Goal: Task Accomplishment & Management: Manage account settings

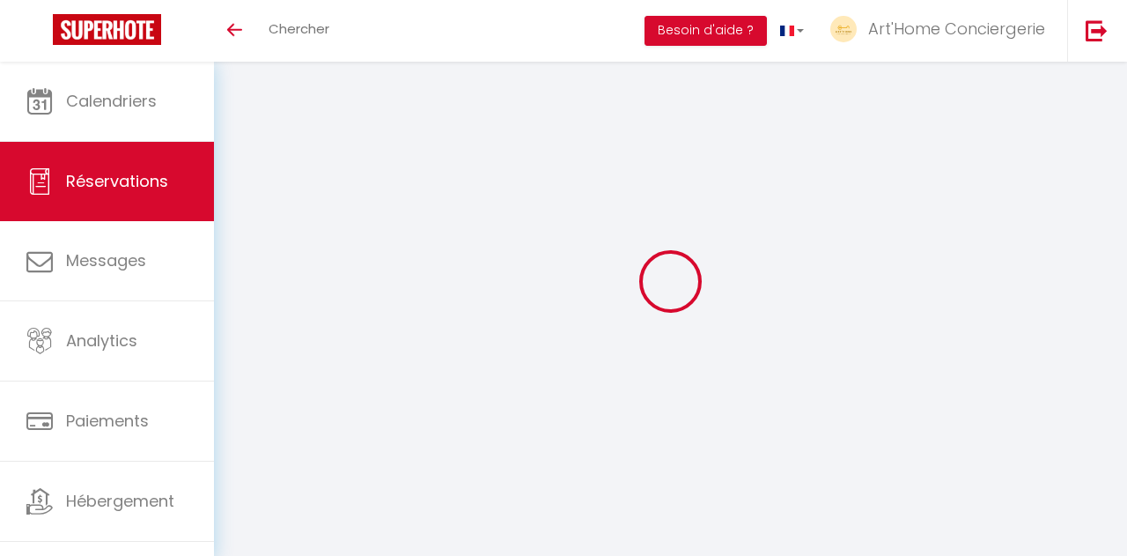
select select "cancelled"
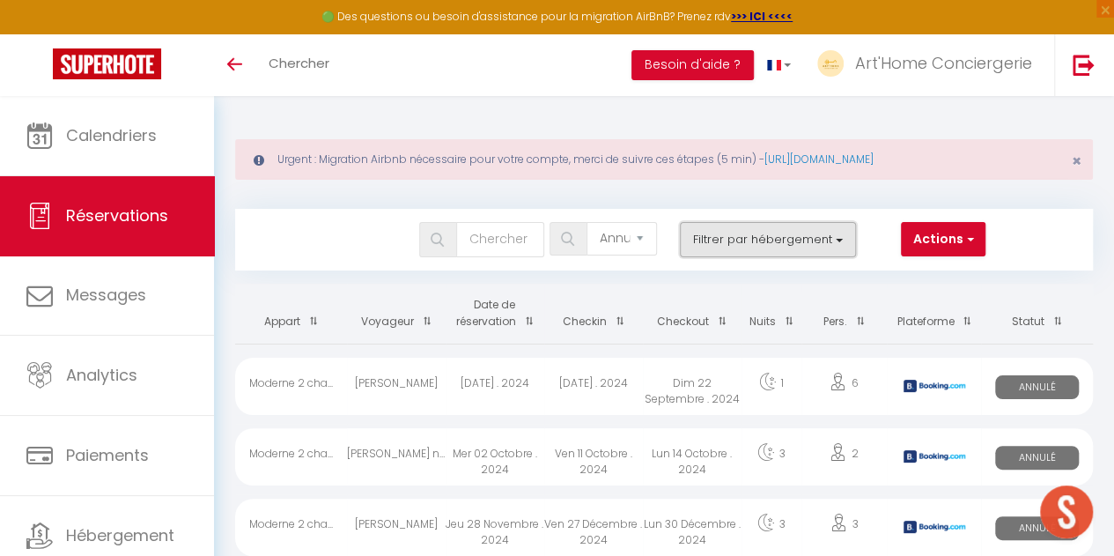
click at [757, 233] on button "Filtrer par hébergement" at bounding box center [768, 239] width 176 height 35
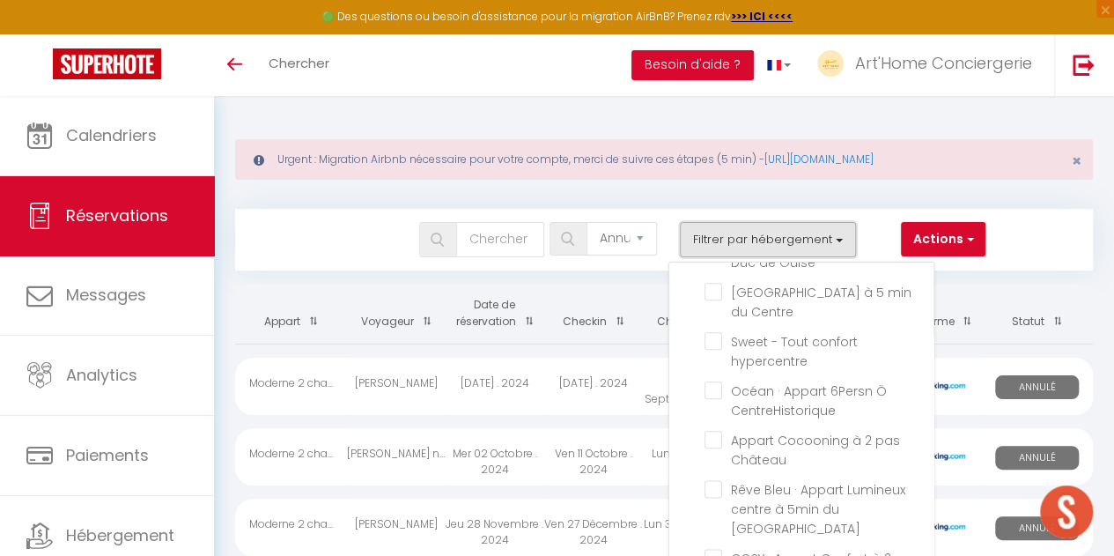
scroll to position [1168, 0]
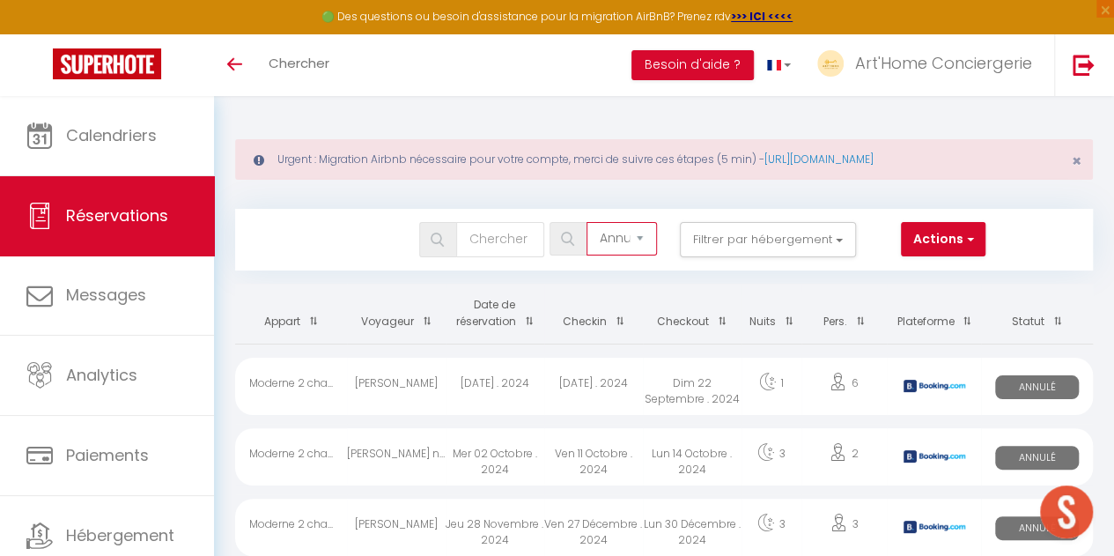
click at [638, 233] on select "Tous les statuts Annulé Confirmé Non Confirmé Tout sauf annulé No Show Request" at bounding box center [622, 238] width 70 height 33
click at [587, 222] on select "Tous les statuts Annulé Confirmé Non Confirmé Tout sauf annulé No Show Request" at bounding box center [622, 238] width 70 height 33
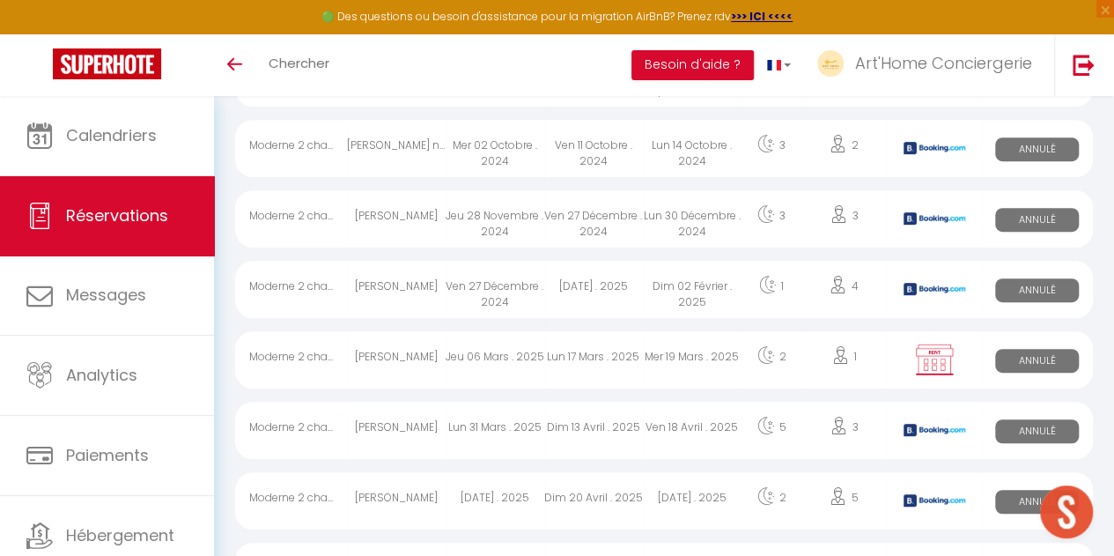
scroll to position [0, 0]
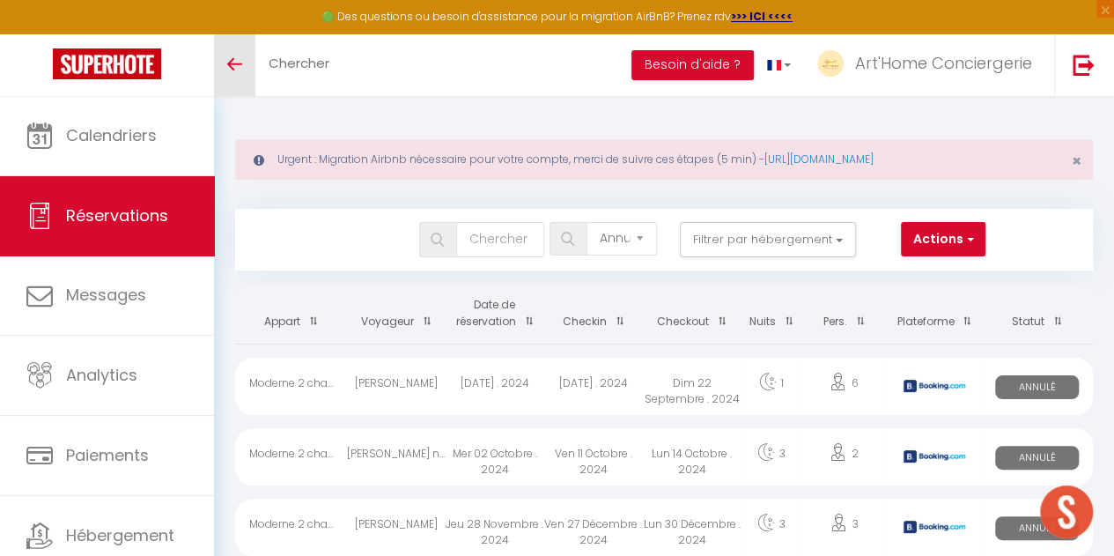
click at [239, 63] on span at bounding box center [234, 64] width 15 height 2
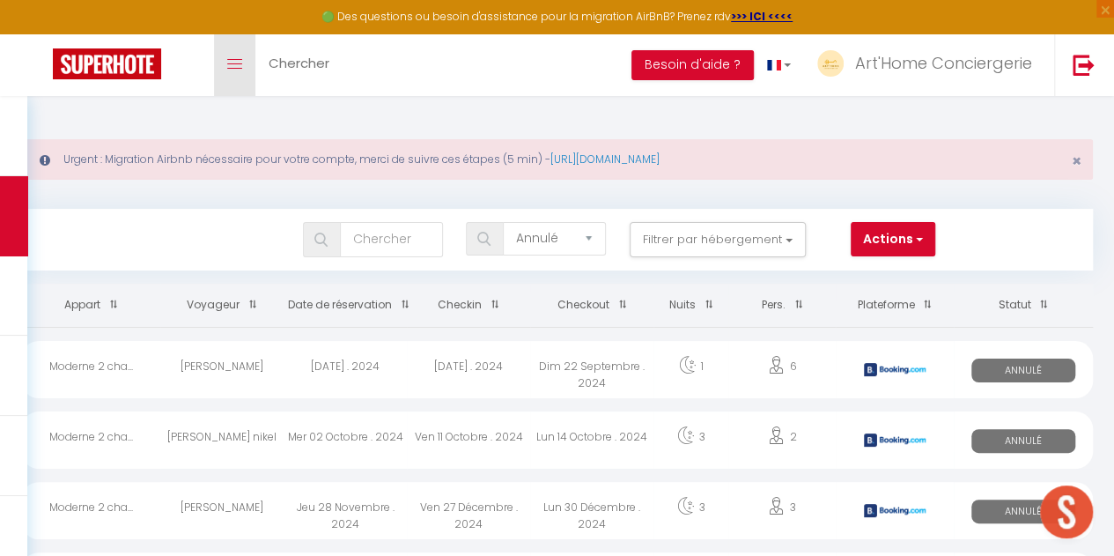
click at [239, 63] on span at bounding box center [234, 64] width 15 height 2
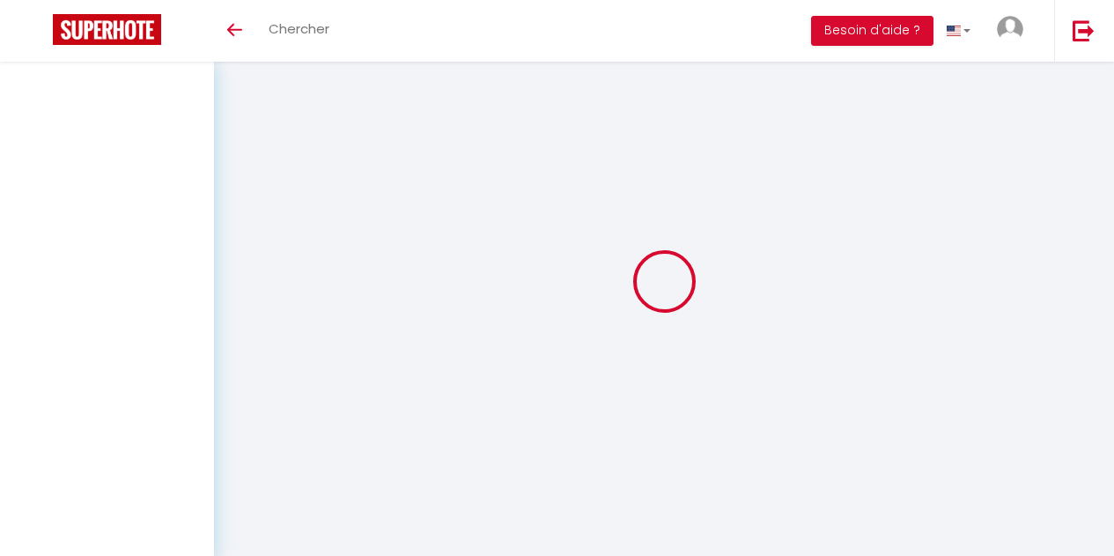
select select "cancelled"
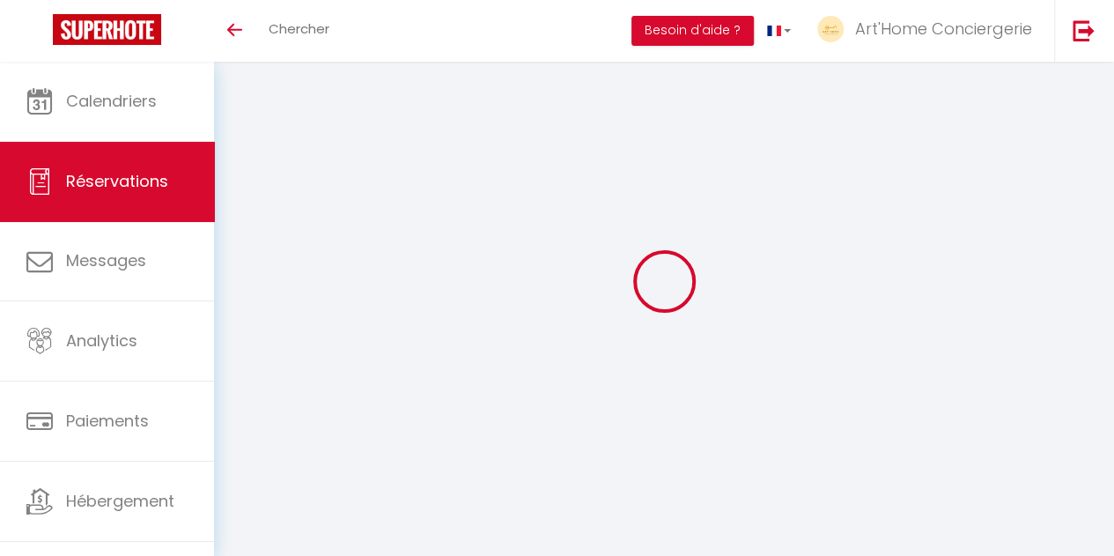
checkbox input "false"
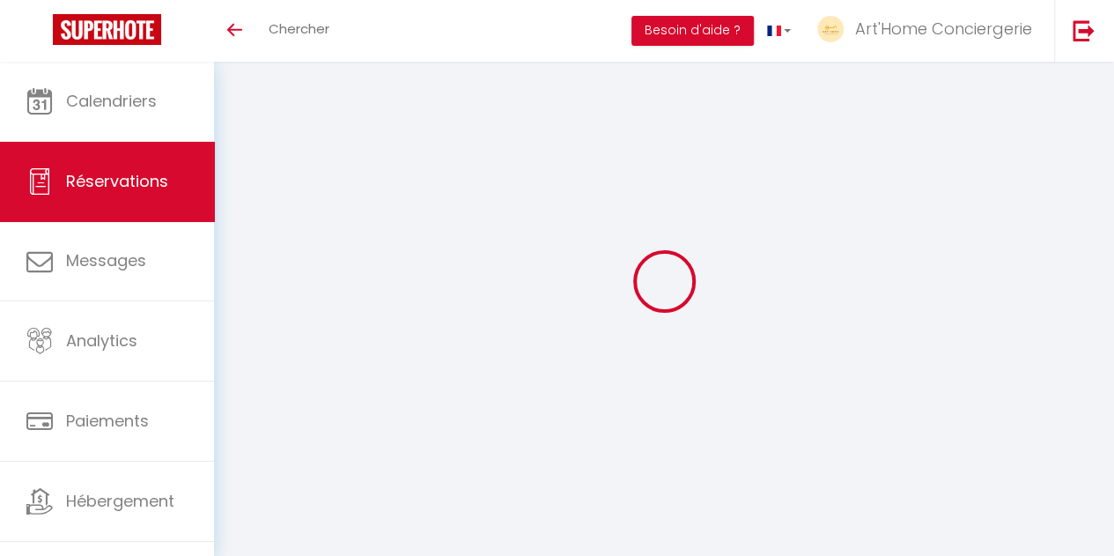
checkbox input "false"
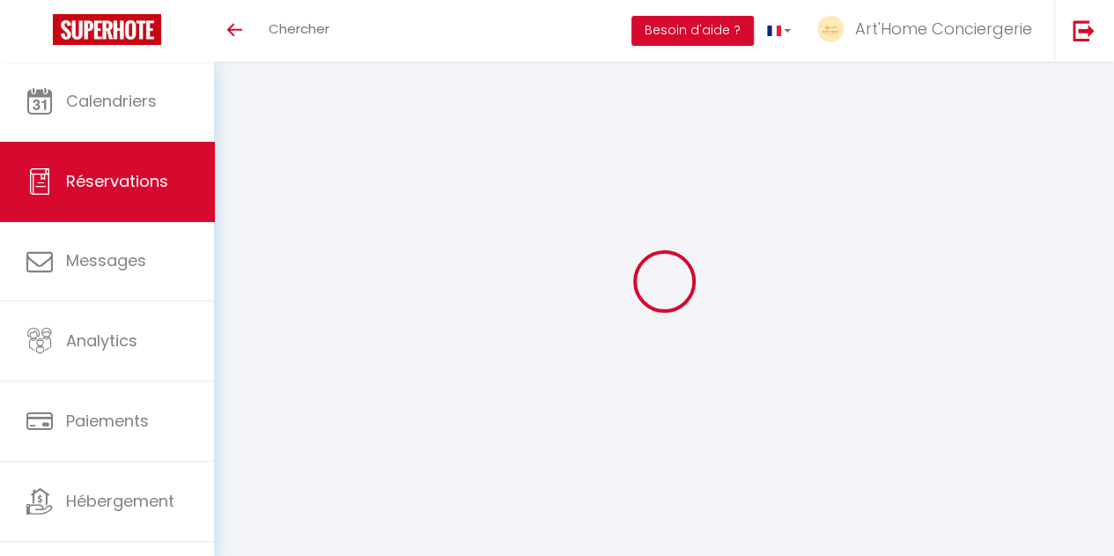
checkbox input "false"
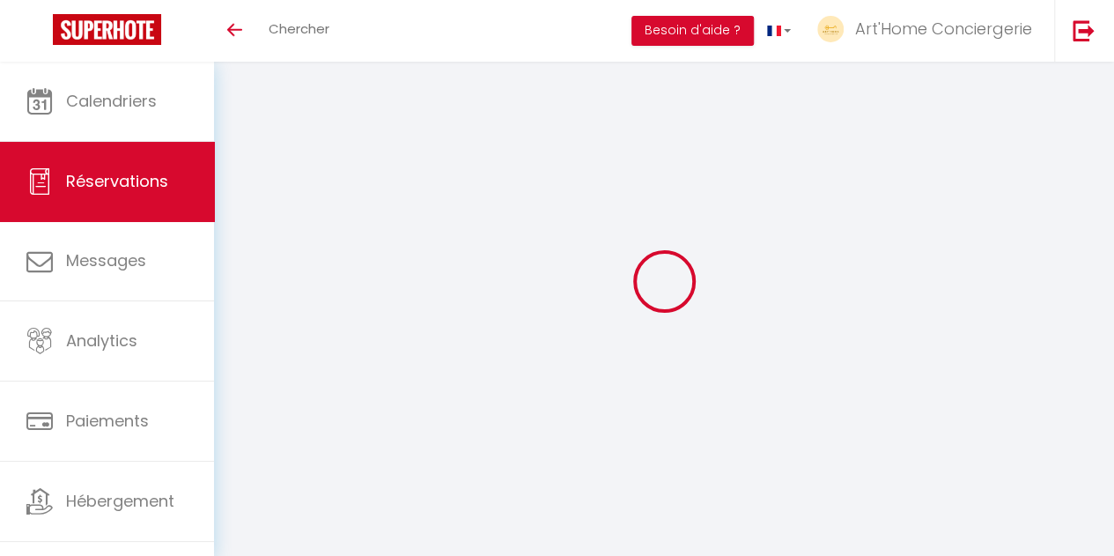
checkbox input "false"
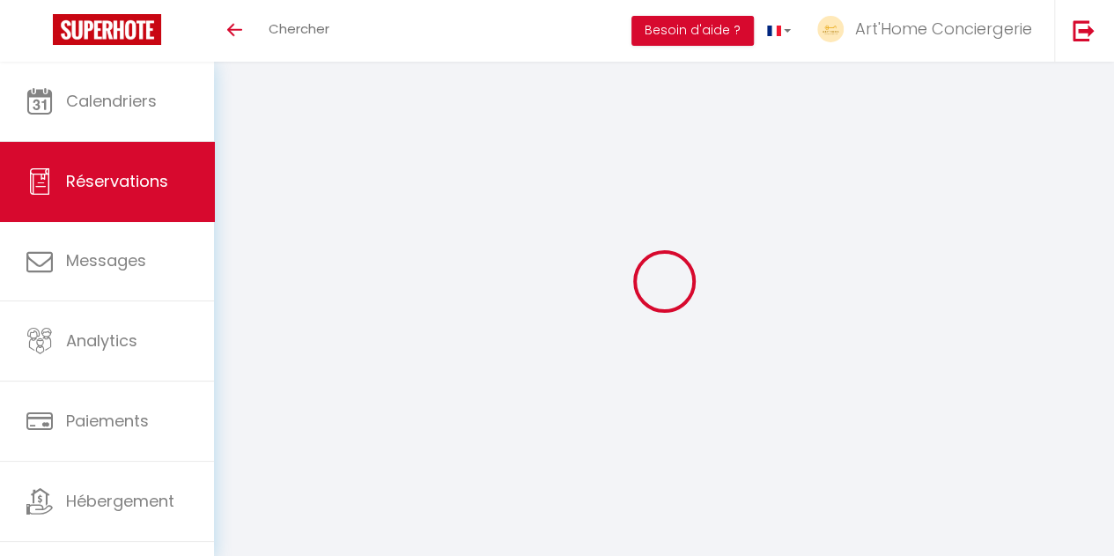
checkbox input "false"
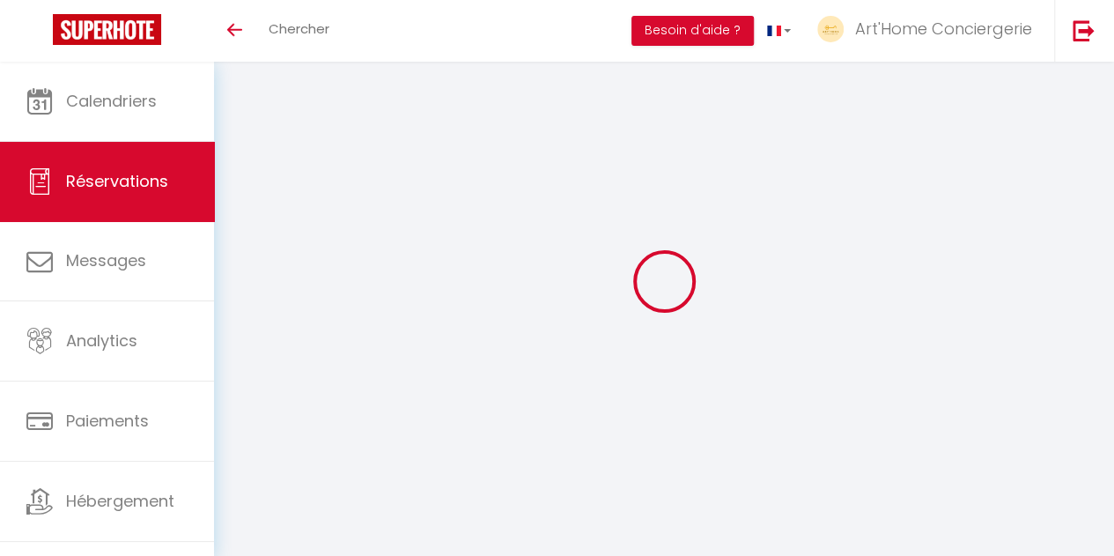
checkbox input "false"
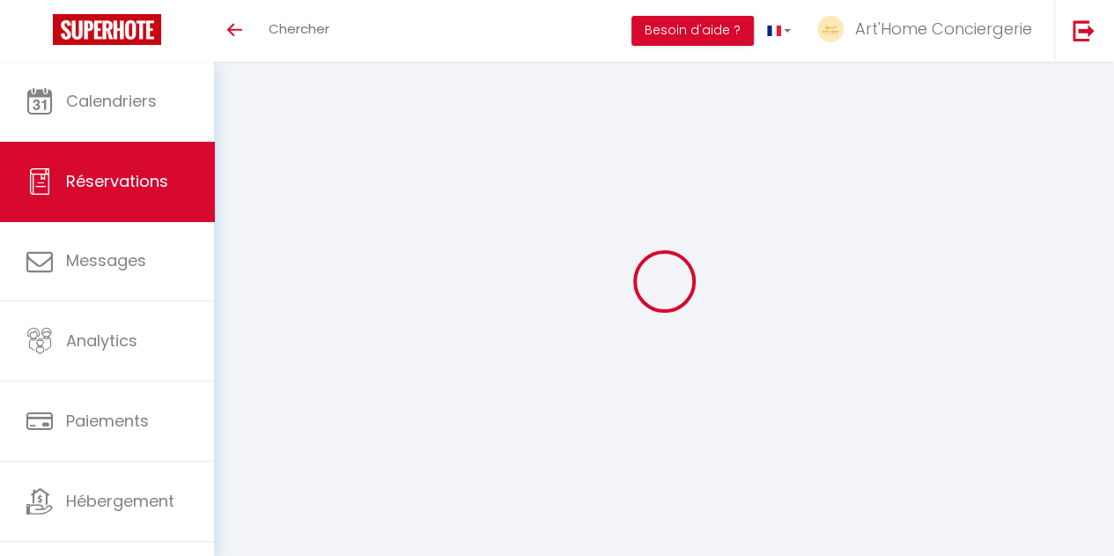
checkbox input "false"
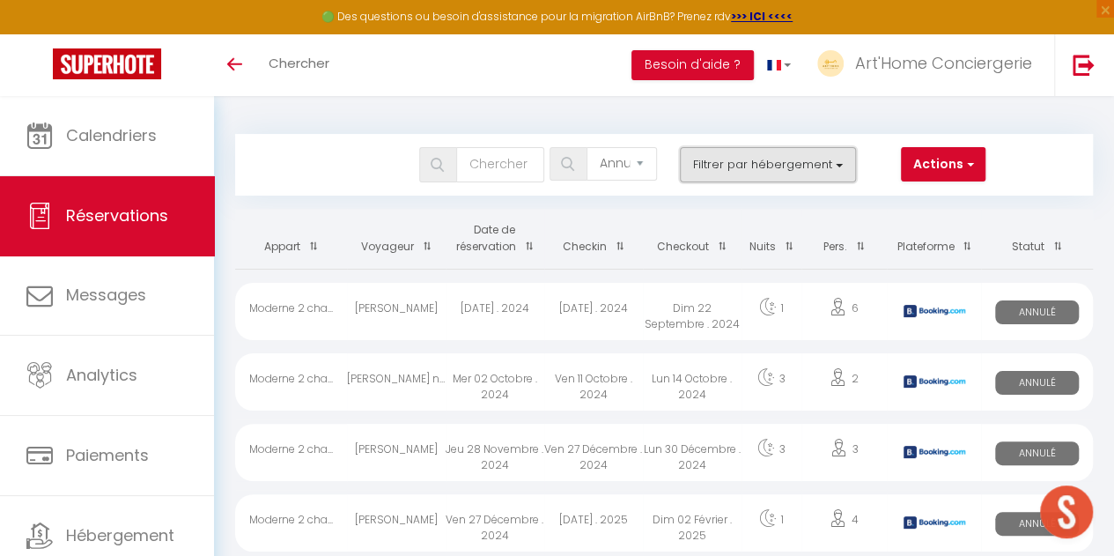
click at [764, 166] on button "Filtrer par hébergement" at bounding box center [768, 164] width 176 height 35
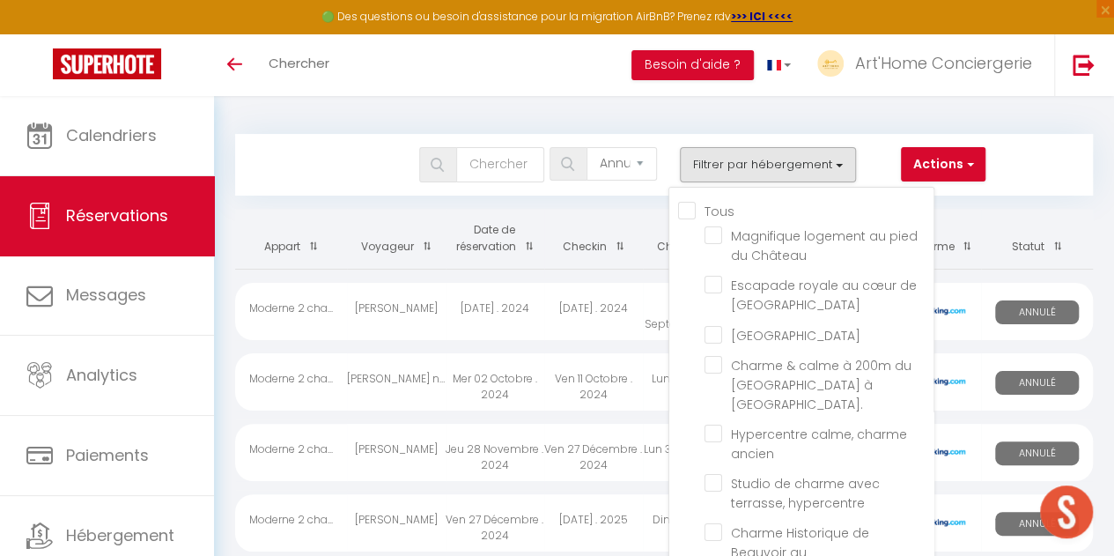
click at [690, 207] on input "Tous" at bounding box center [805, 210] width 255 height 18
checkbox input "true"
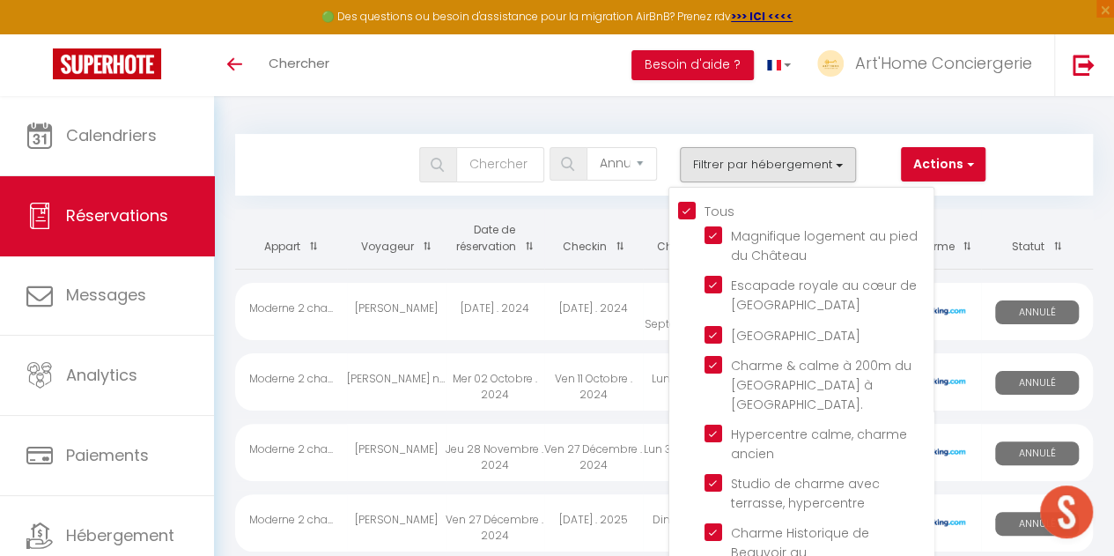
checkbox input "true"
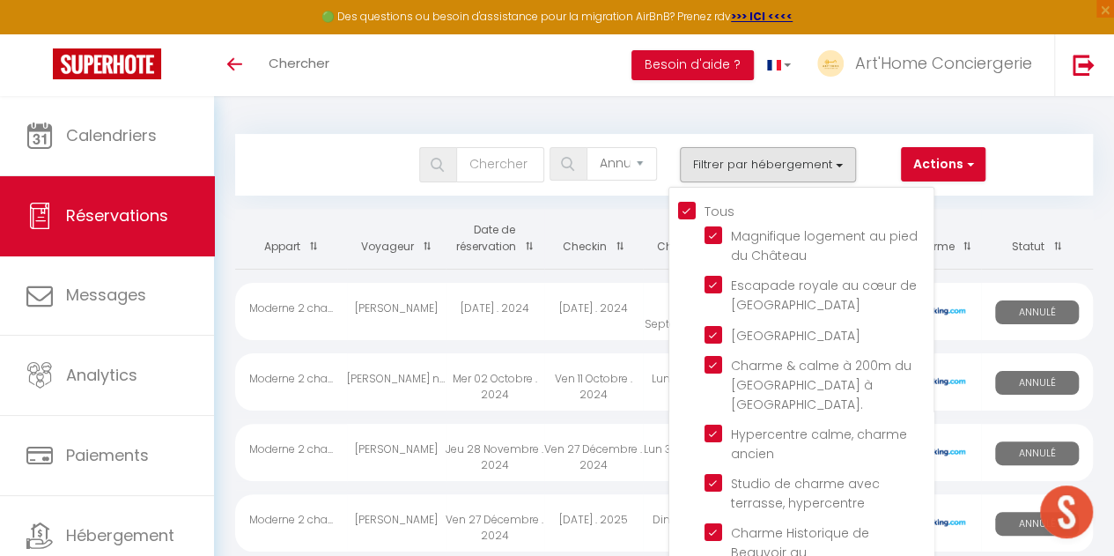
checkbox input "true"
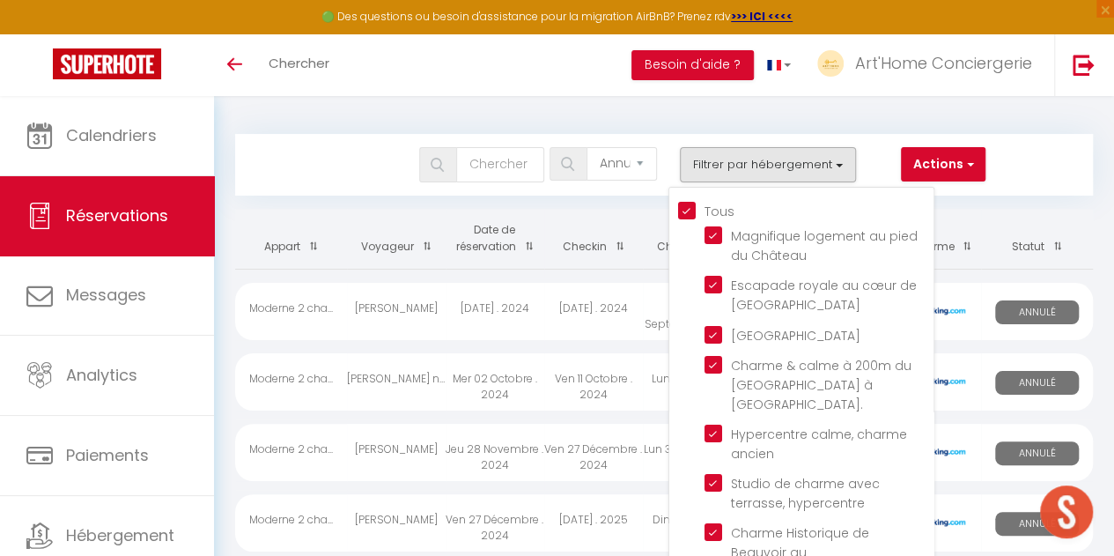
checkbox input "true"
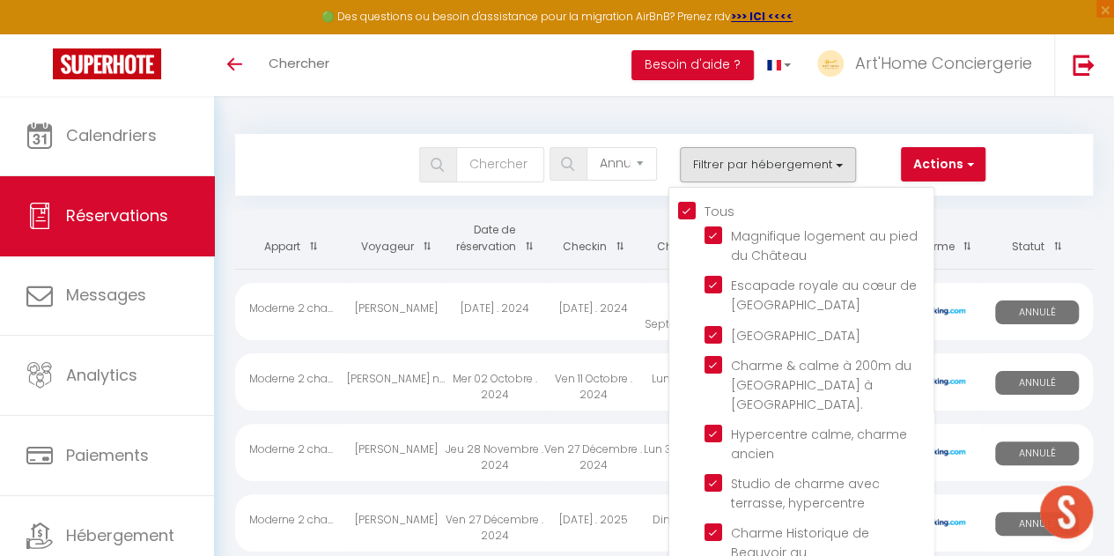
checkbox input "true"
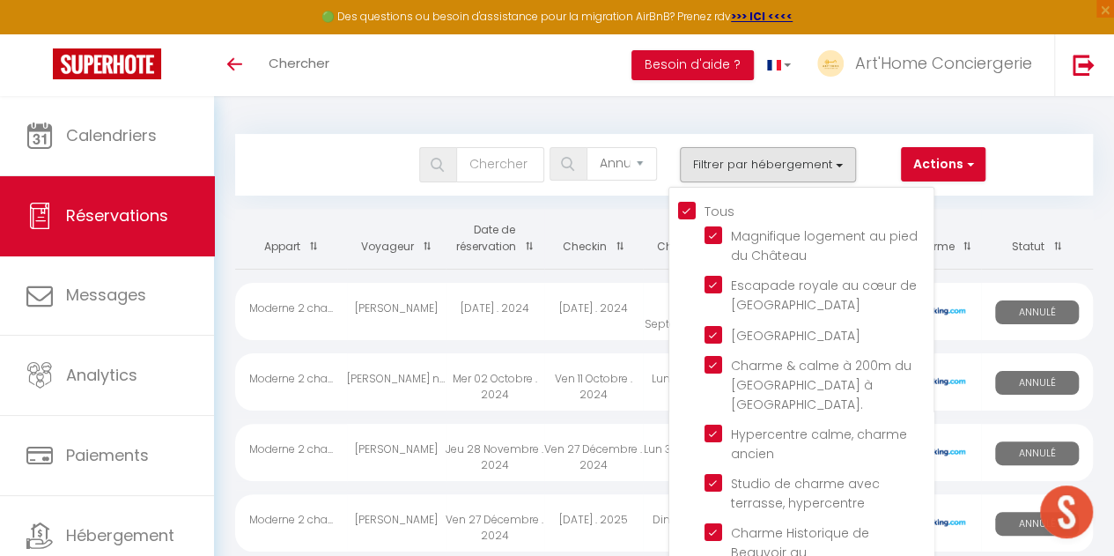
checkbox input "true"
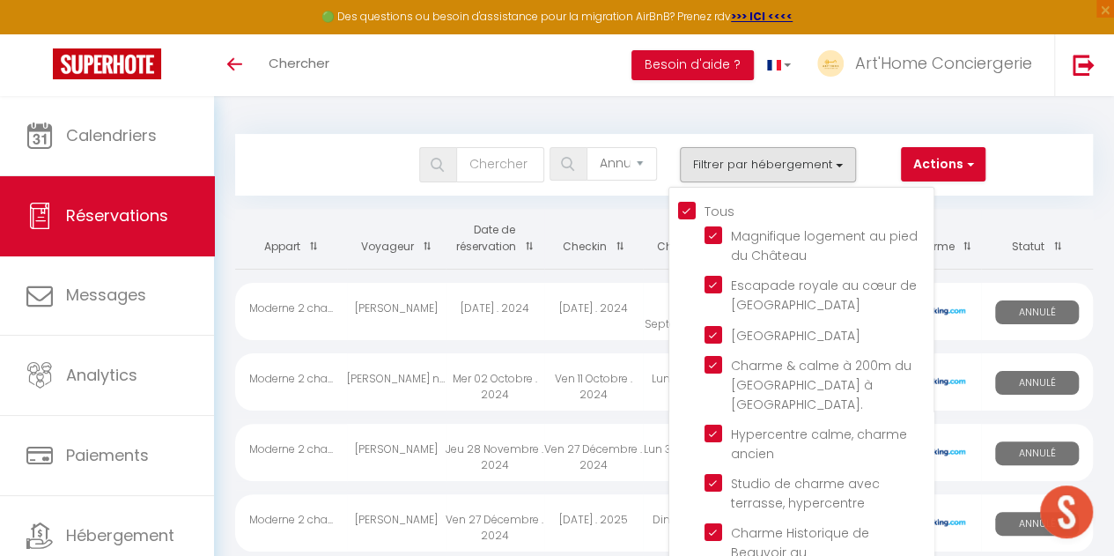
checkbox input "true"
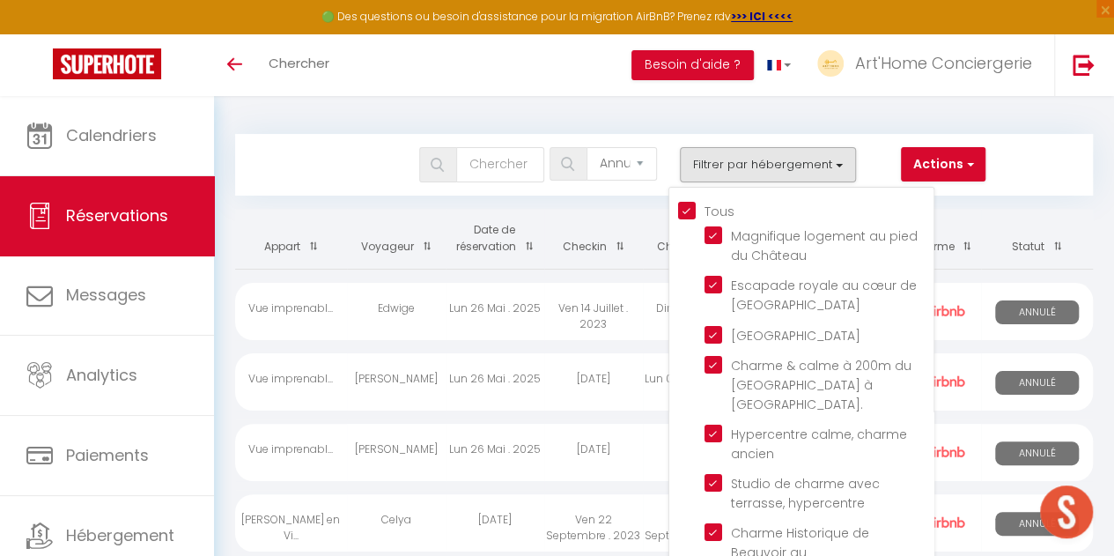
click at [685, 209] on input "Tous" at bounding box center [805, 210] width 255 height 18
checkbox input "false"
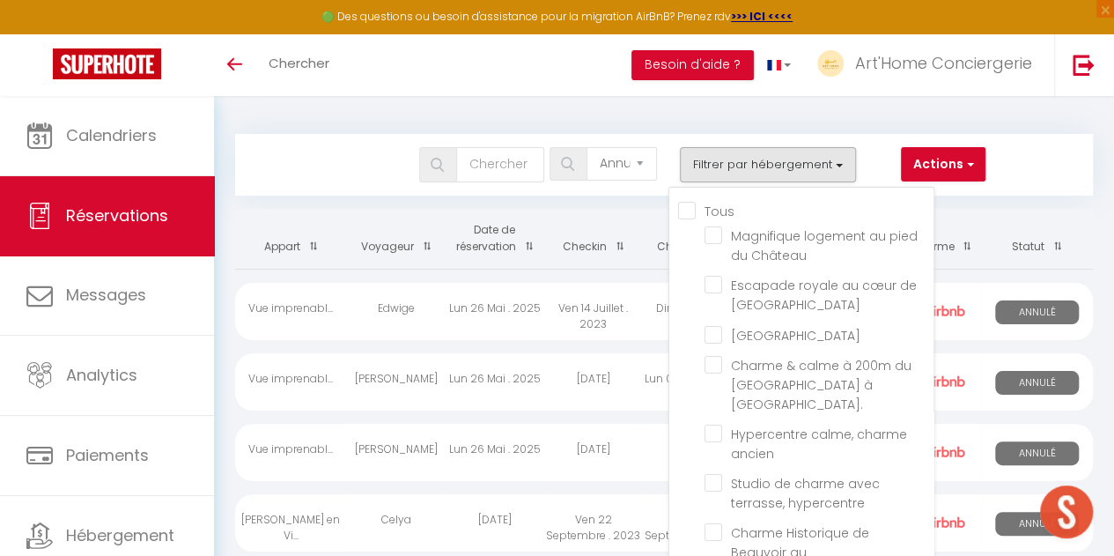
checkbox input "false"
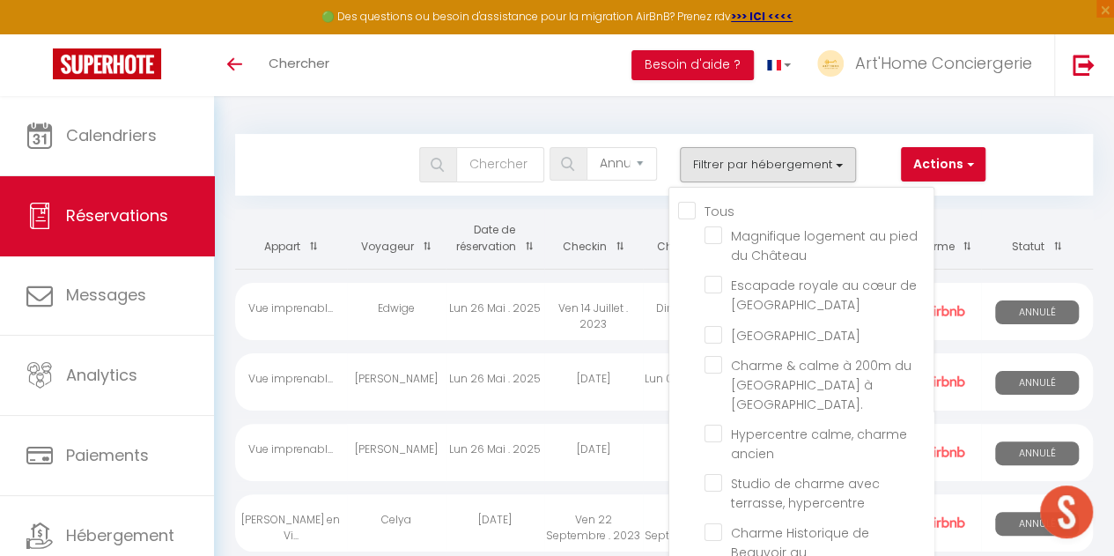
checkbox input "false"
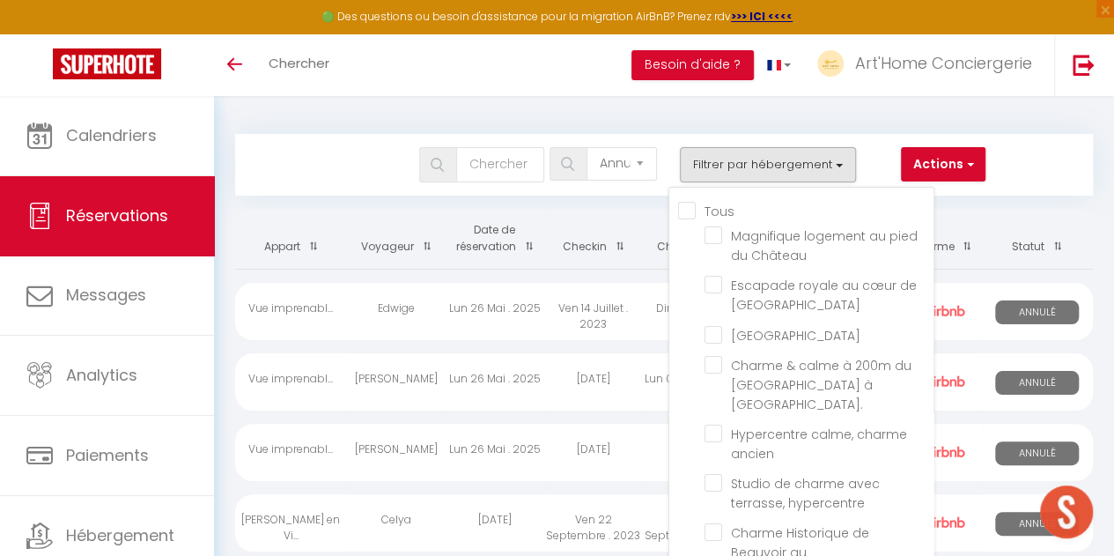
checkbox input "false"
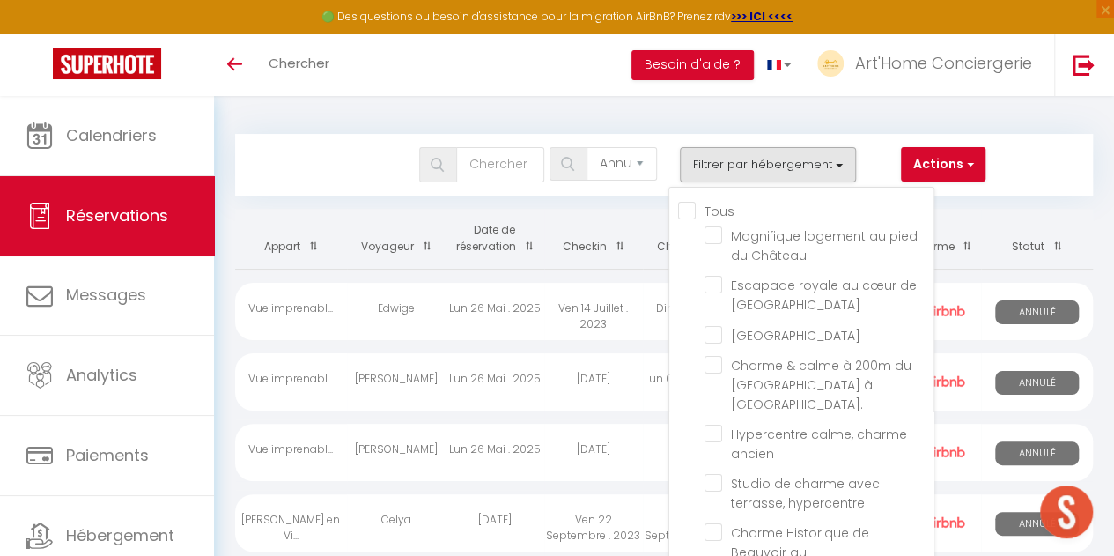
checkbox input "false"
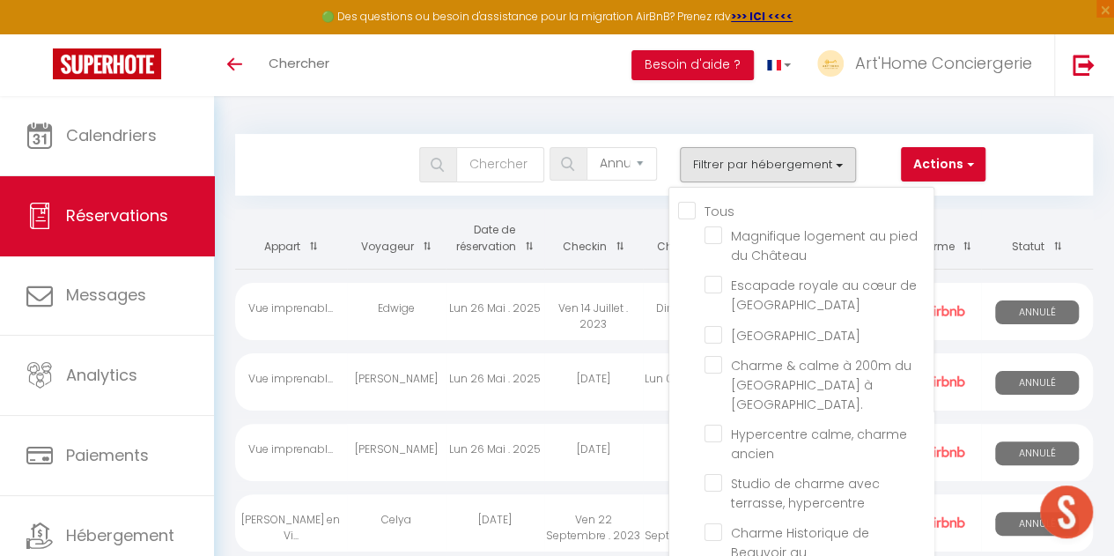
checkbox input "false"
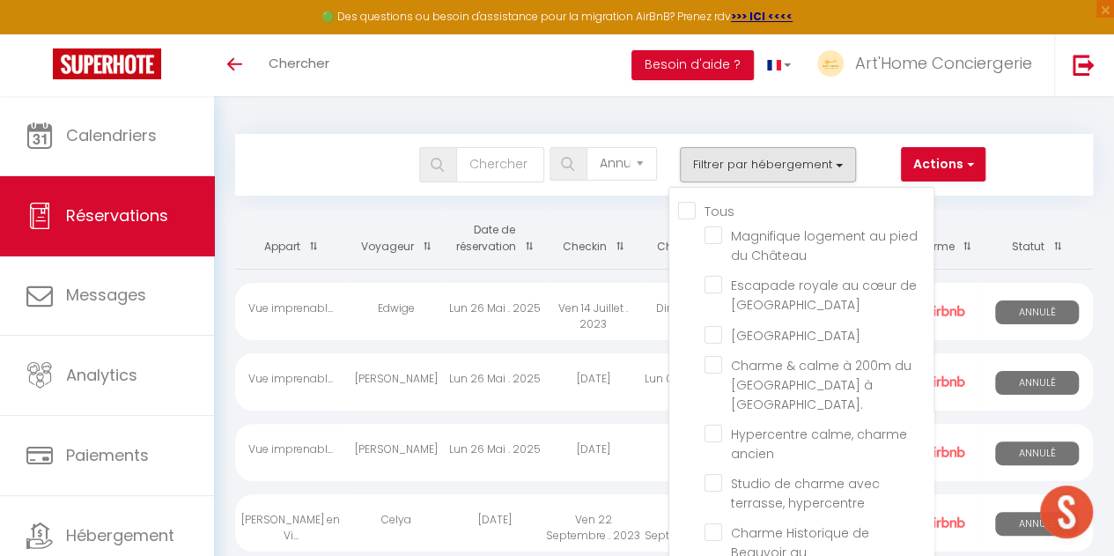
checkbox input "false"
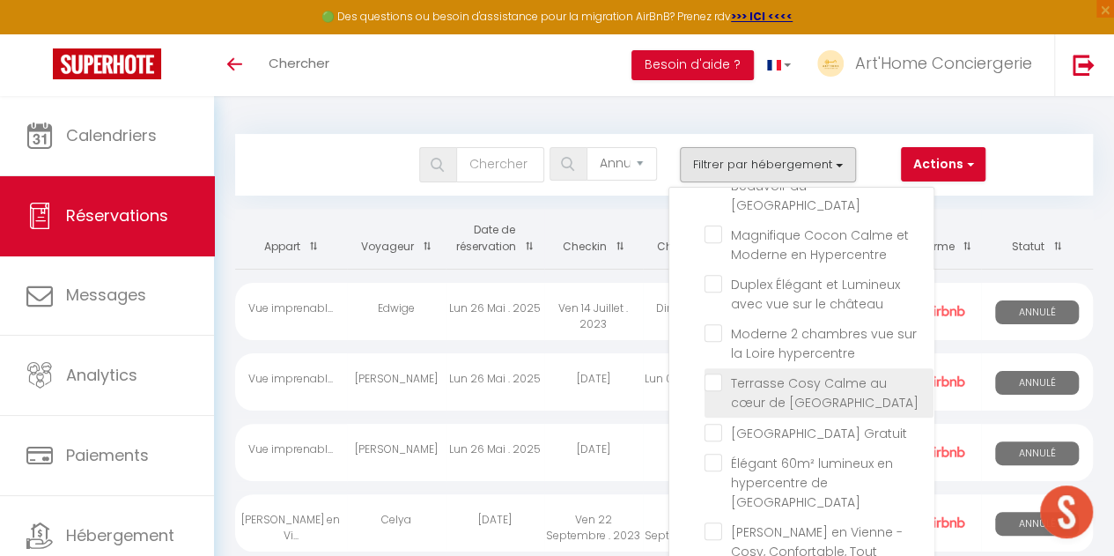
scroll to position [365, 0]
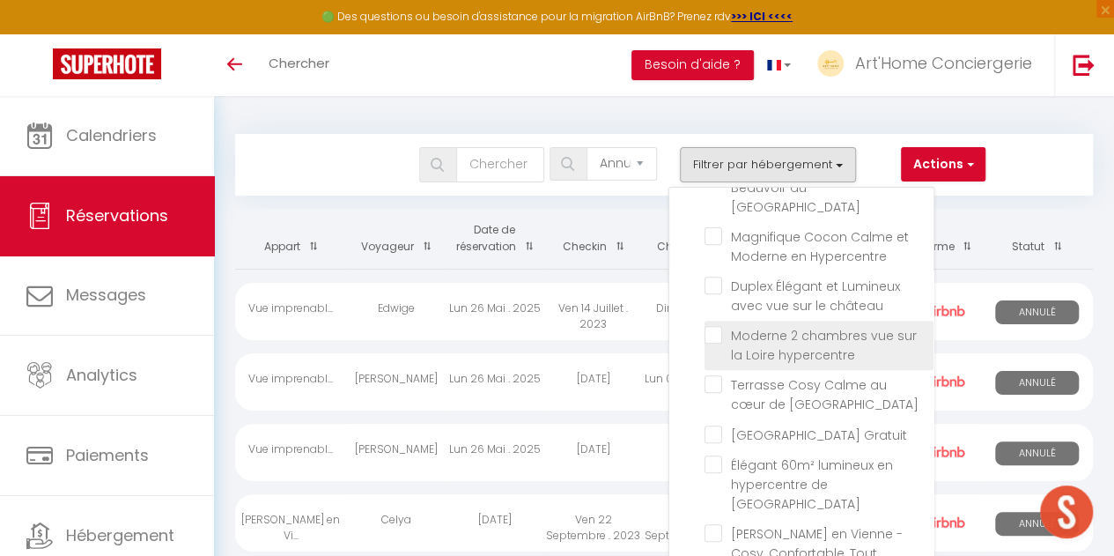
click at [713, 326] on input "Moderne 2 chambres vue sur la Loire hypercentre" at bounding box center [819, 335] width 229 height 18
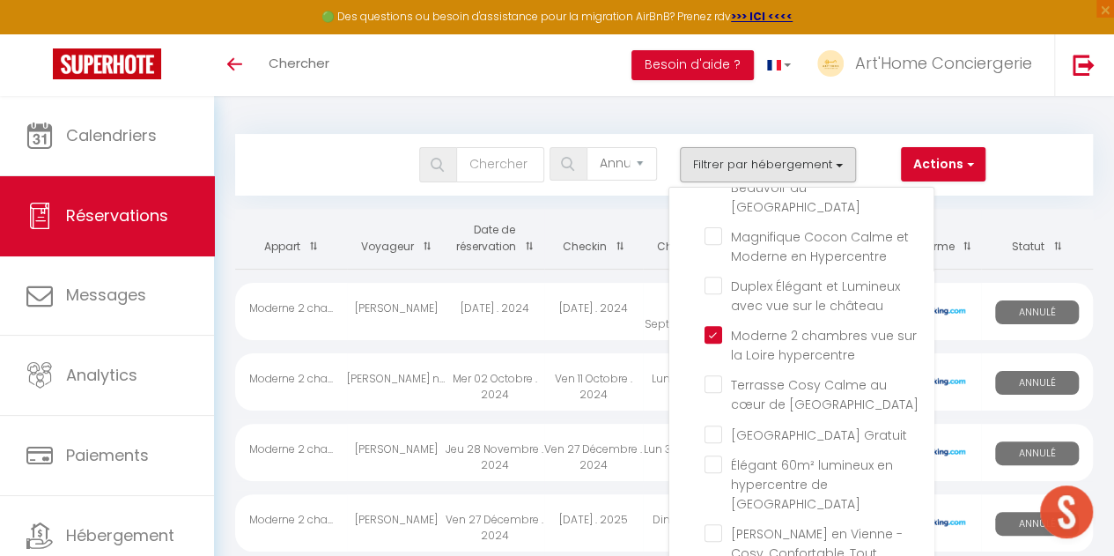
click at [379, 129] on div "Bookings Tous les statuts Annulé Confirmé Non Confirmé Tout sauf annulé No Show…" at bounding box center [664, 156] width 858 height 78
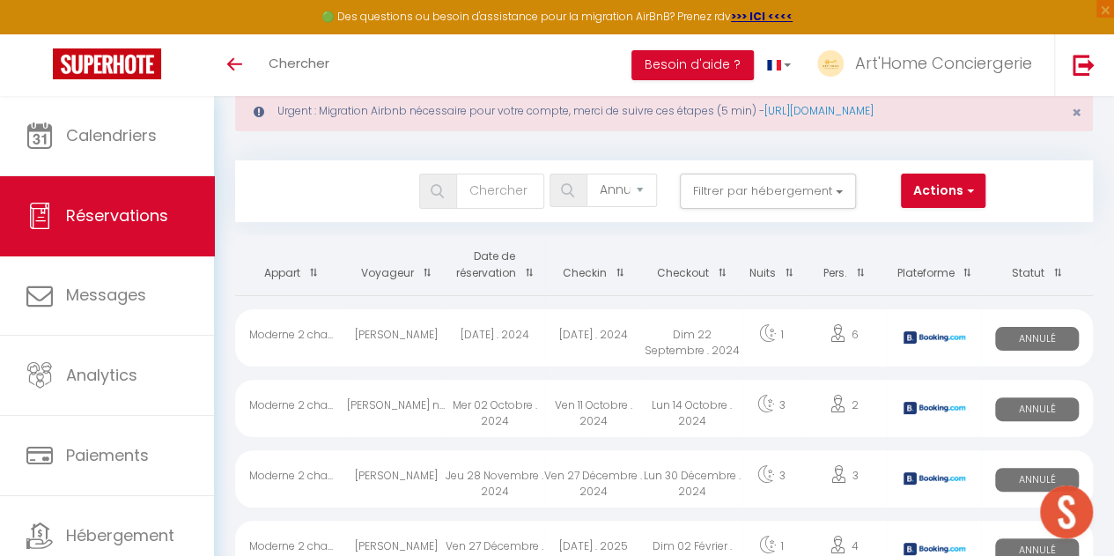
scroll to position [12, 0]
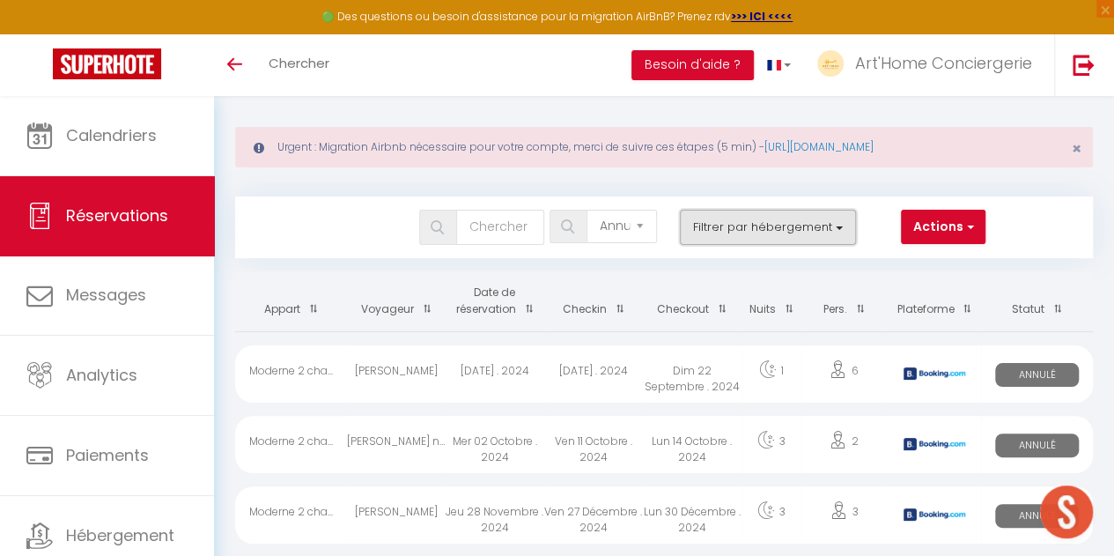
click at [816, 218] on button "Filtrer par hébergement" at bounding box center [768, 227] width 176 height 35
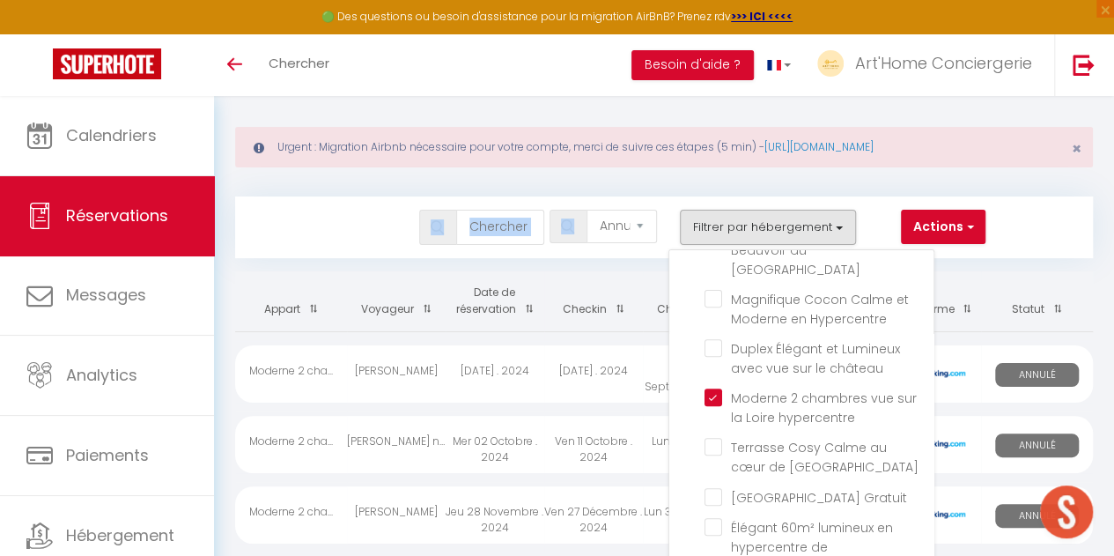
drag, startPoint x: 353, startPoint y: 210, endPoint x: 618, endPoint y: 231, distance: 265.9
click at [618, 231] on div "Tous les statuts Annulé Confirmé Non Confirmé Tout sauf annulé No Show Request …" at bounding box center [628, 227] width 783 height 35
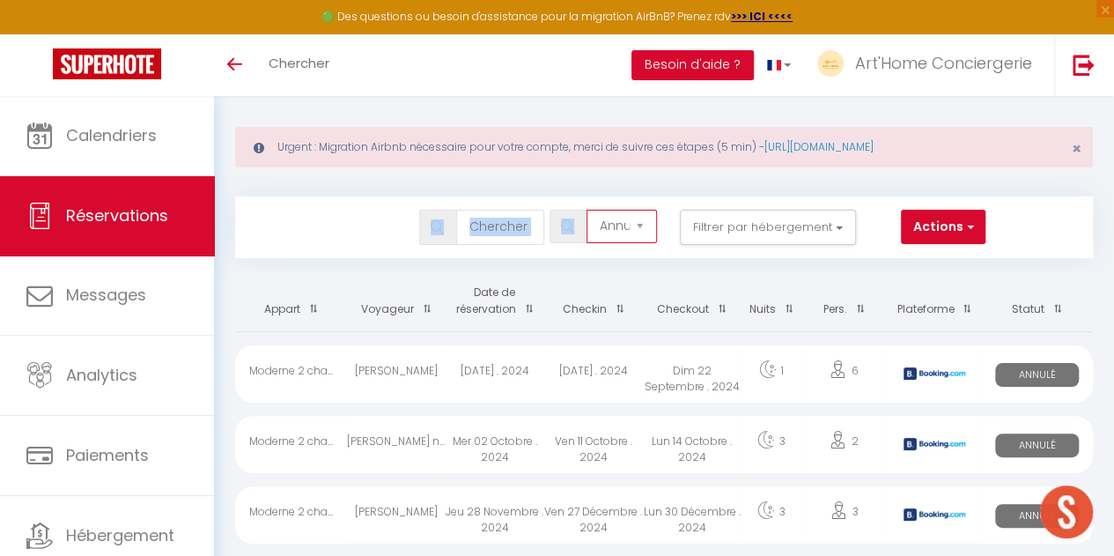
click at [618, 231] on select "Tous les statuts Annulé Confirmé Non Confirmé Tout sauf annulé No Show Request" at bounding box center [622, 226] width 70 height 33
click at [533, 262] on div "Urgent : Migration Airbnb nécessaire pour votre compte, merci de suivre ces éta…" at bounding box center [664, 542] width 900 height 916
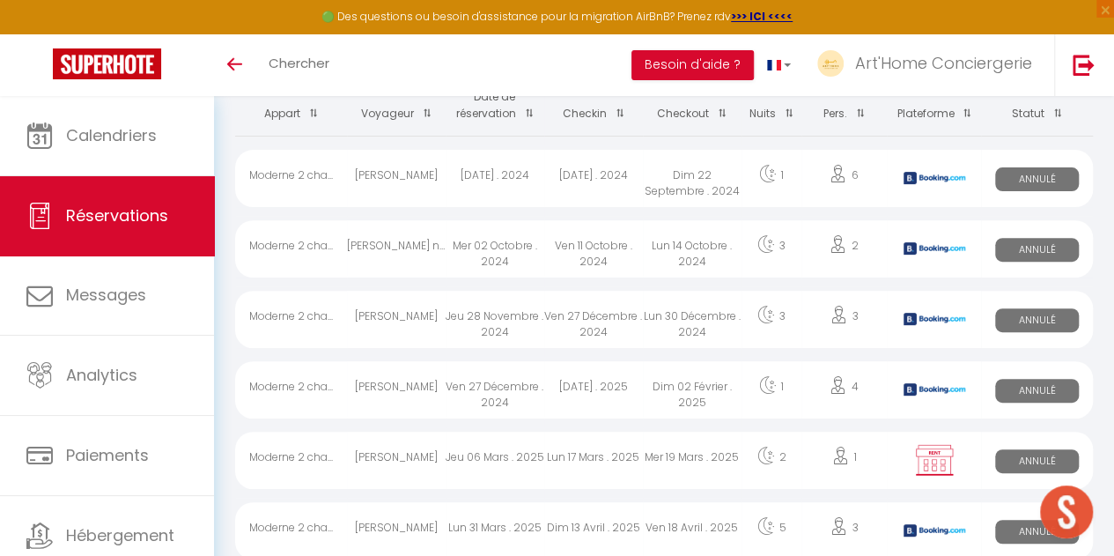
scroll to position [0, 0]
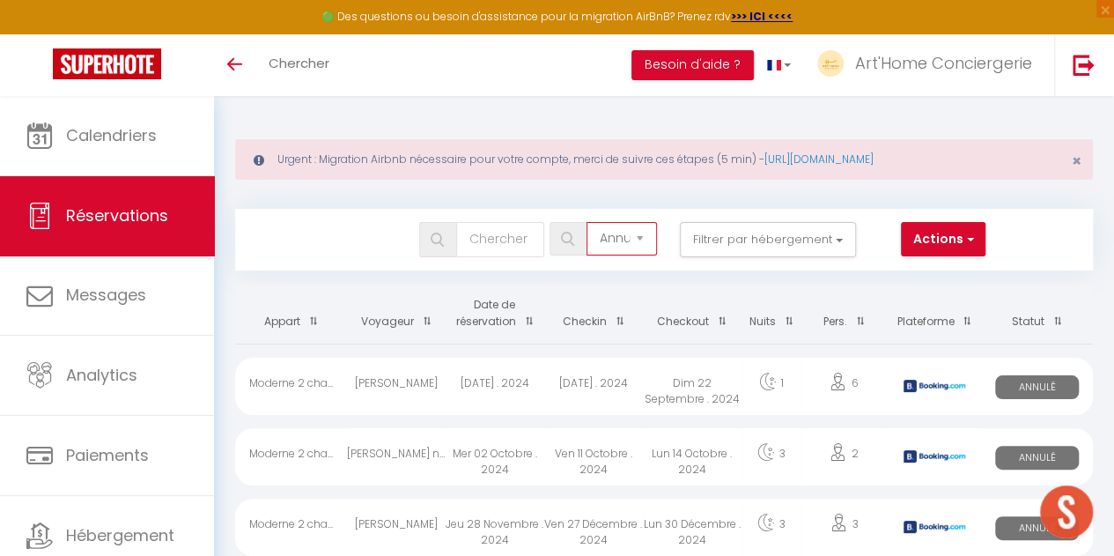
click at [611, 242] on select "Tous les statuts Annulé Confirmé Non Confirmé Tout sauf annulé No Show Request" at bounding box center [622, 238] width 70 height 33
click at [587, 222] on select "Tous les statuts Annulé Confirmé Non Confirmé Tout sauf annulé No Show Request" at bounding box center [622, 238] width 70 height 33
click at [801, 241] on button "Filtrer par hébergement" at bounding box center [768, 239] width 176 height 35
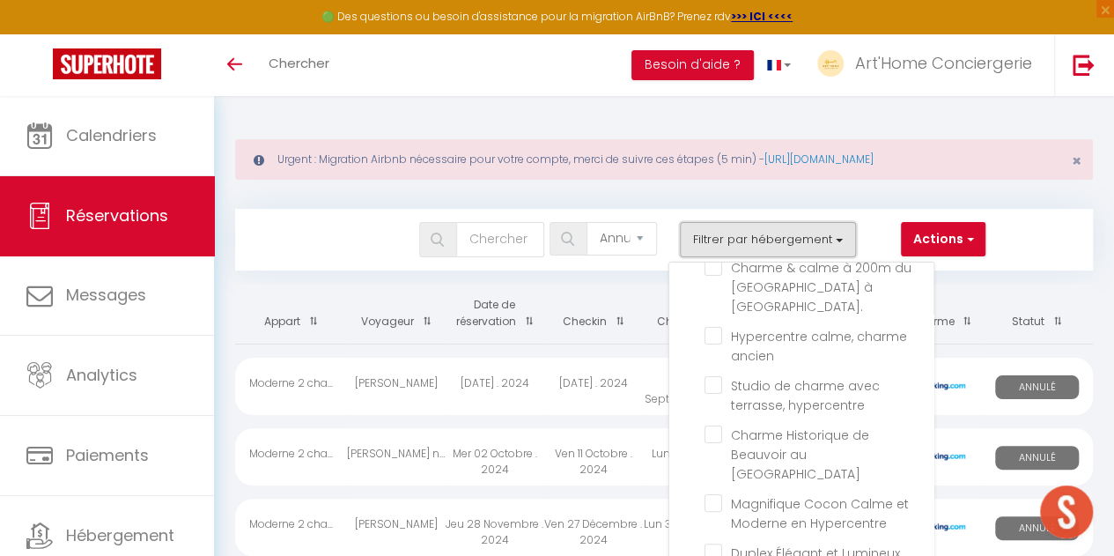
scroll to position [252, 0]
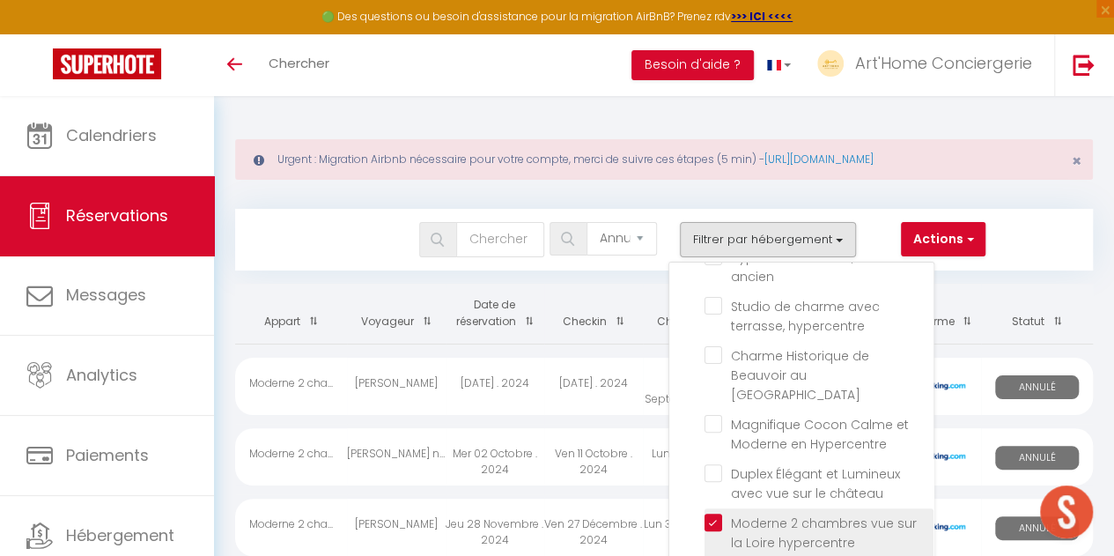
click at [711, 513] on input "Moderne 2 chambres vue sur la Loire hypercentre" at bounding box center [819, 522] width 229 height 18
checkbox input "false"
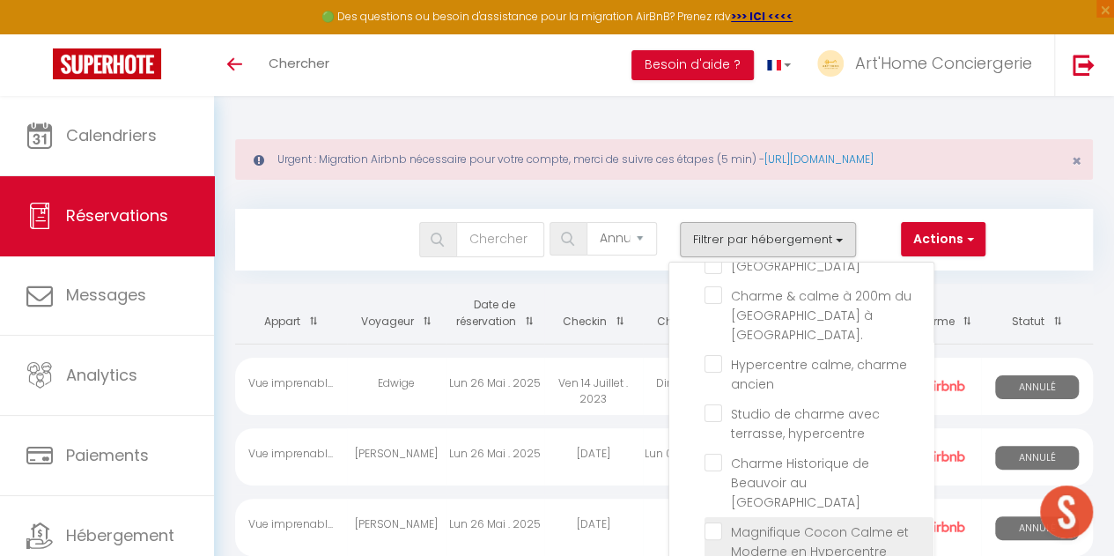
scroll to position [144, 0]
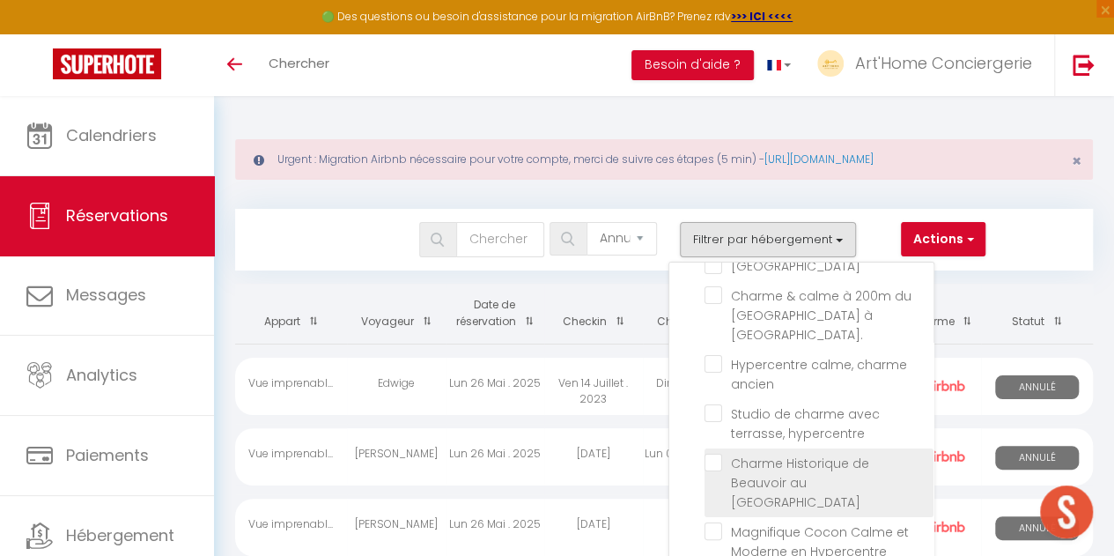
click at [712, 454] on input "Charme Historique de Beauvoir au [GEOGRAPHIC_DATA]" at bounding box center [819, 463] width 229 height 18
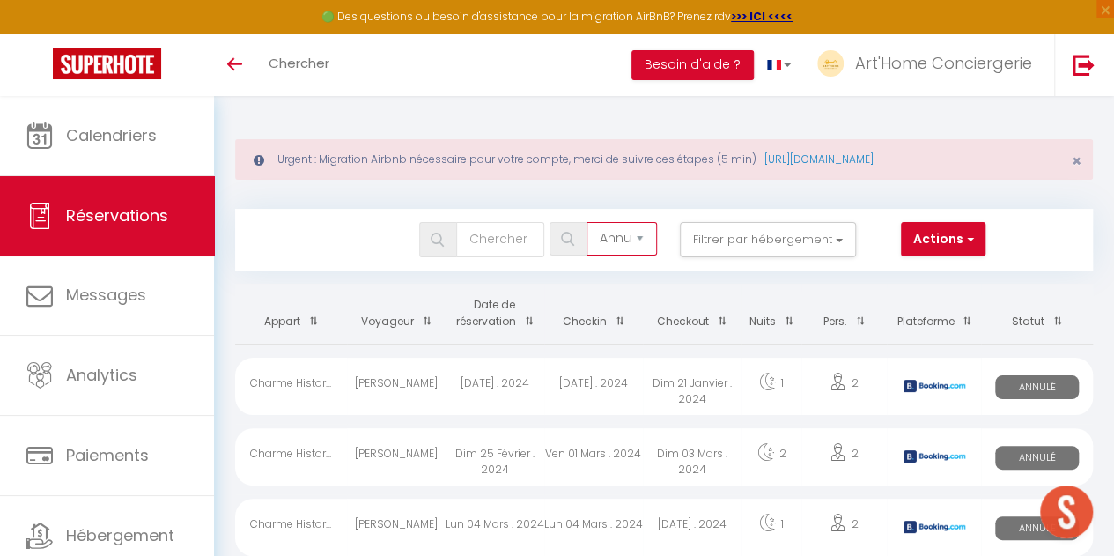
click at [625, 237] on select "Tous les statuts Annulé Confirmé Non Confirmé Tout sauf annulé No Show Request" at bounding box center [622, 238] width 70 height 33
click at [587, 222] on select "Tous les statuts Annulé Confirmé Non Confirmé Tout sauf annulé No Show Request" at bounding box center [622, 238] width 70 height 33
click at [780, 233] on button "Filtrer par hébergement" at bounding box center [768, 239] width 176 height 35
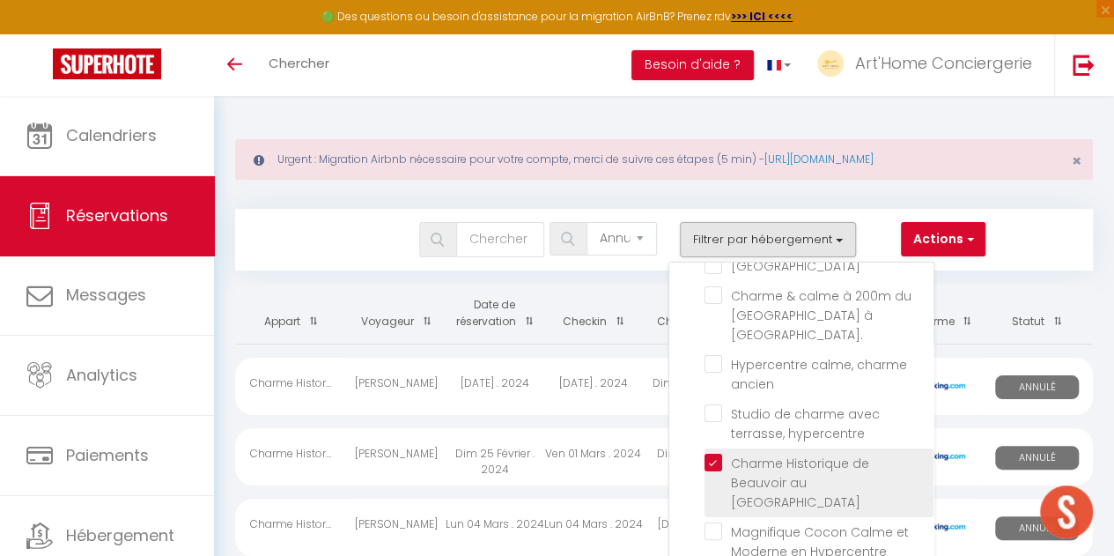
click at [715, 454] on input "Charme Historique de Beauvoir au [GEOGRAPHIC_DATA]" at bounding box center [819, 463] width 229 height 18
checkbox input "true"
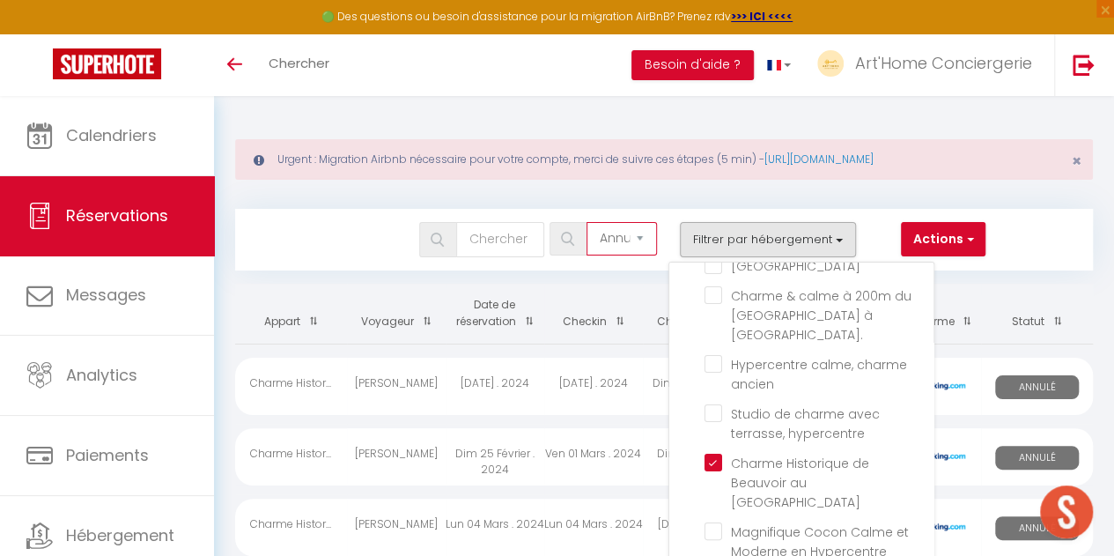
click at [608, 235] on select "Tous les statuts Annulé Confirmé Non Confirmé Tout sauf annulé No Show Request" at bounding box center [622, 238] width 70 height 33
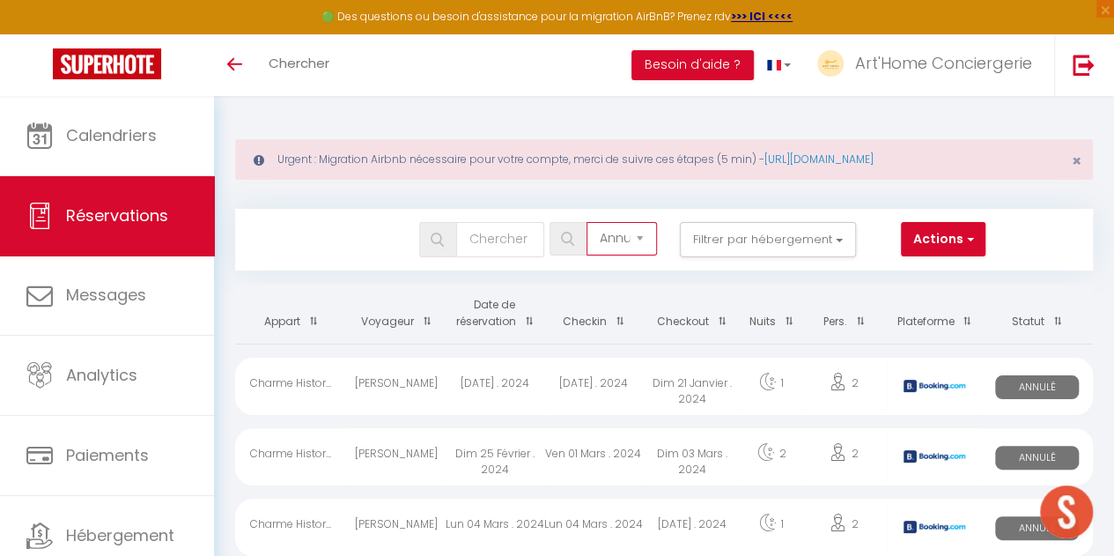
click at [587, 222] on select "Tous les statuts Annulé Confirmé Non Confirmé Tout sauf annulé No Show Request" at bounding box center [622, 238] width 70 height 33
click at [358, 255] on div "Tous les statuts Annulé Confirmé Non Confirmé Tout sauf annulé No Show Request …" at bounding box center [628, 239] width 783 height 35
click at [484, 239] on input "text" at bounding box center [500, 239] width 88 height 35
type input "sohelia"
click at [444, 241] on img at bounding box center [437, 240] width 13 height 14
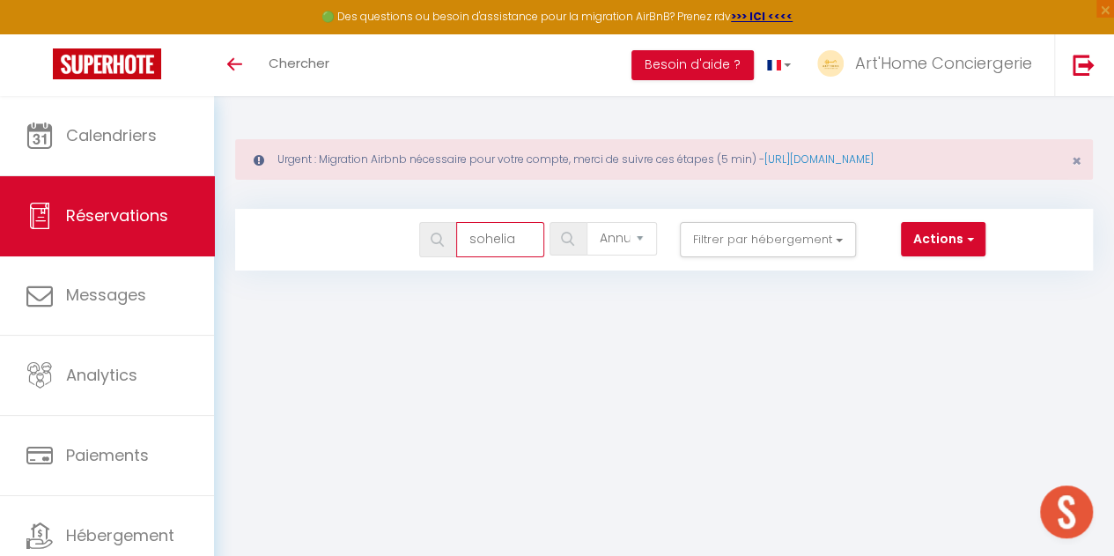
click at [518, 241] on input "sohelia" at bounding box center [500, 239] width 88 height 35
click at [1062, 262] on div "Bookings Tous les statuts Annulé Confirmé Non Confirmé Tout sauf annulé No Show…" at bounding box center [664, 240] width 858 height 62
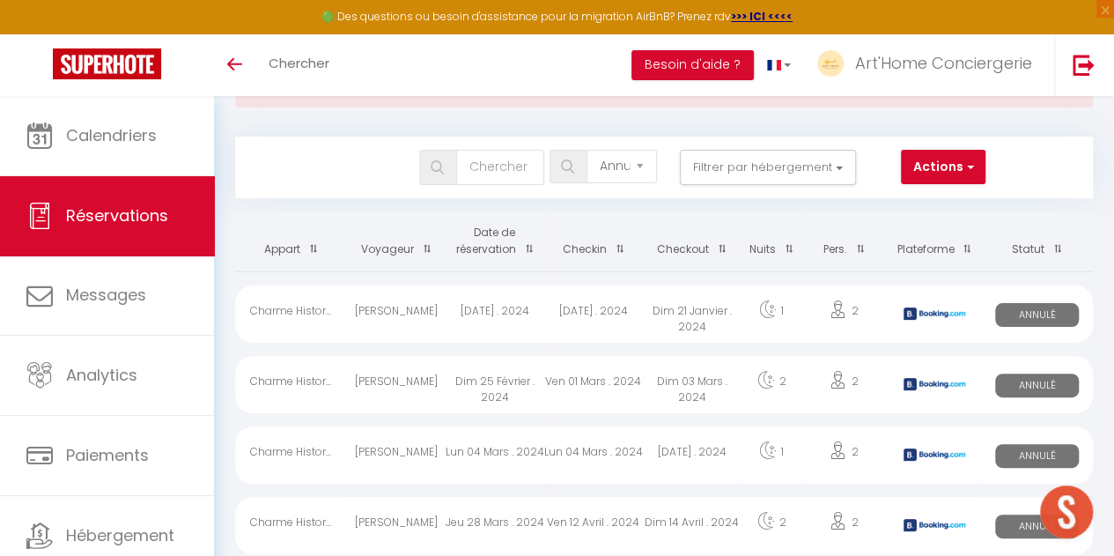
scroll to position [0, 0]
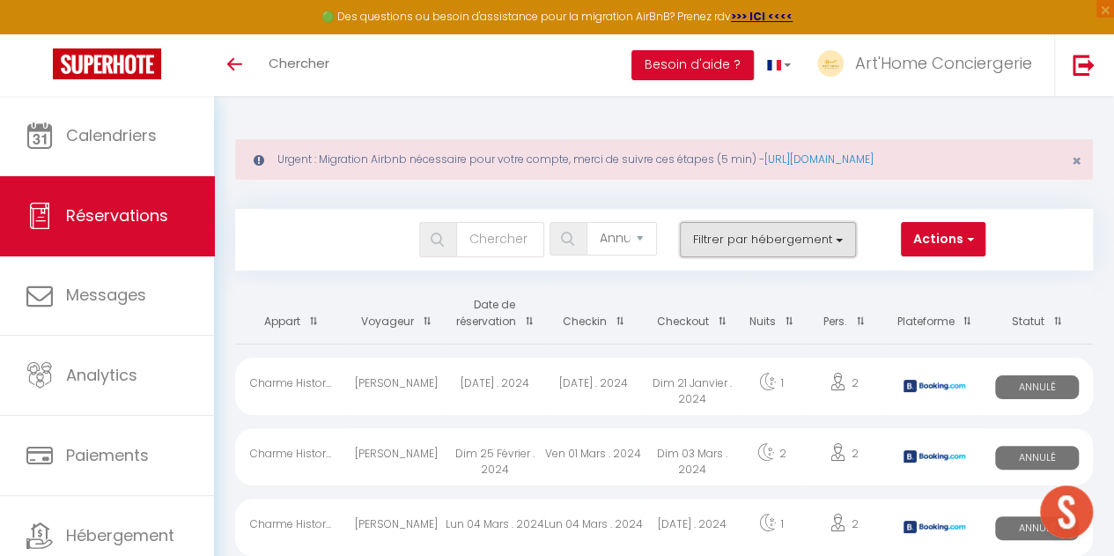
click at [750, 255] on button "Filtrer par hébergement" at bounding box center [768, 239] width 176 height 35
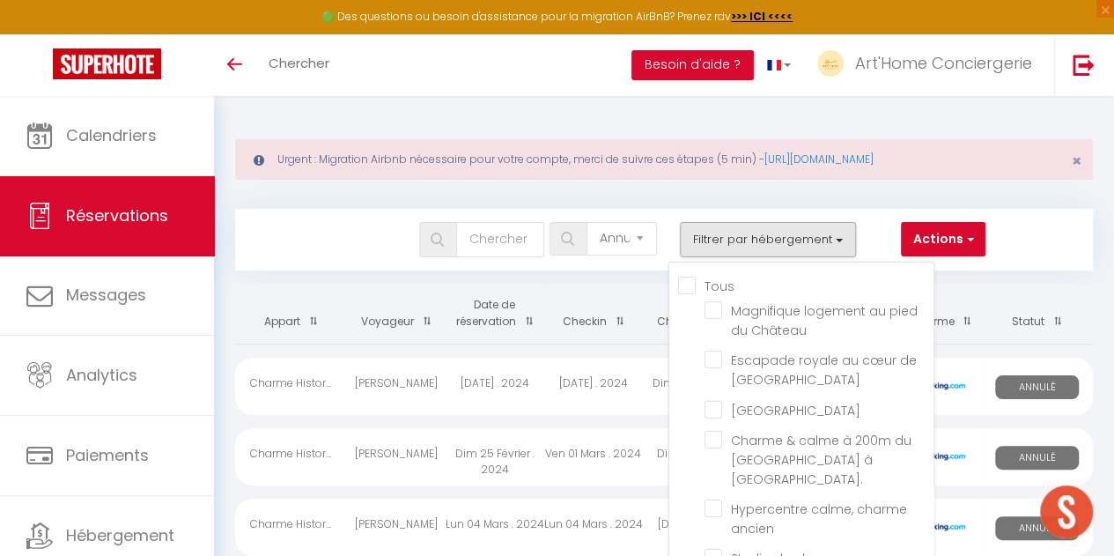
click at [698, 277] on input "Tous" at bounding box center [805, 285] width 255 height 18
checkbox input "true"
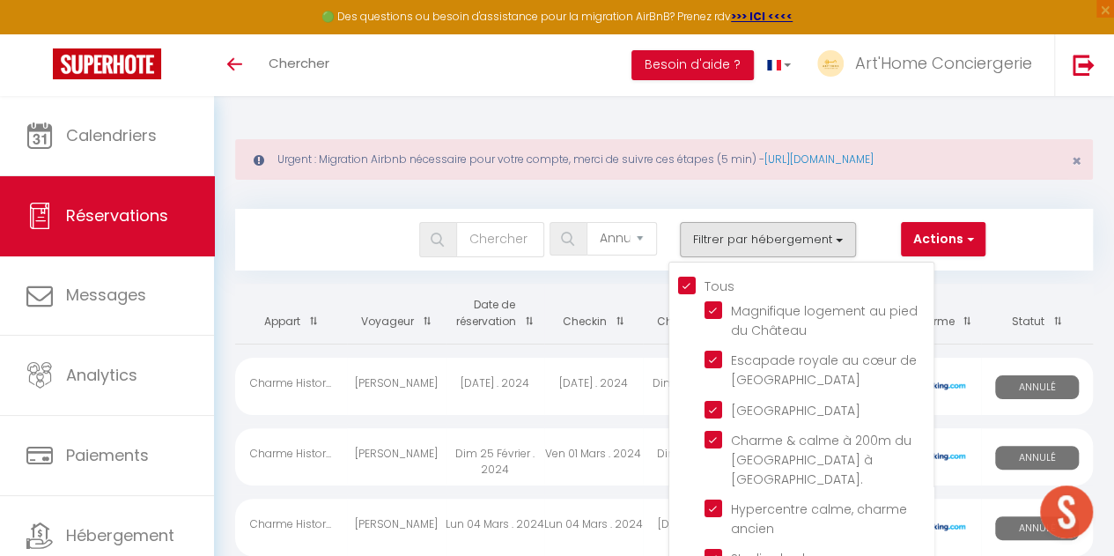
checkbox input "true"
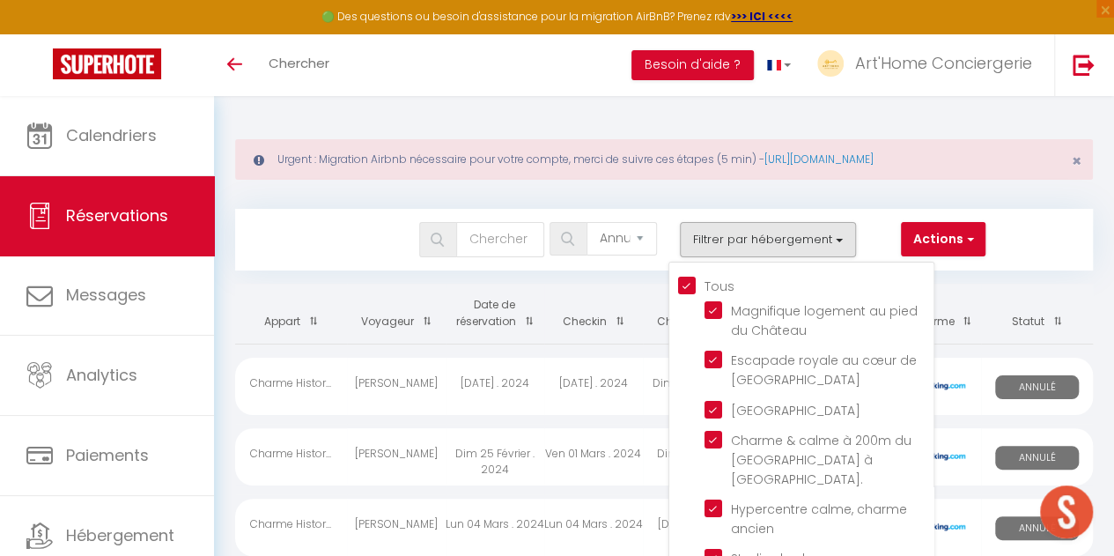
checkbox input "true"
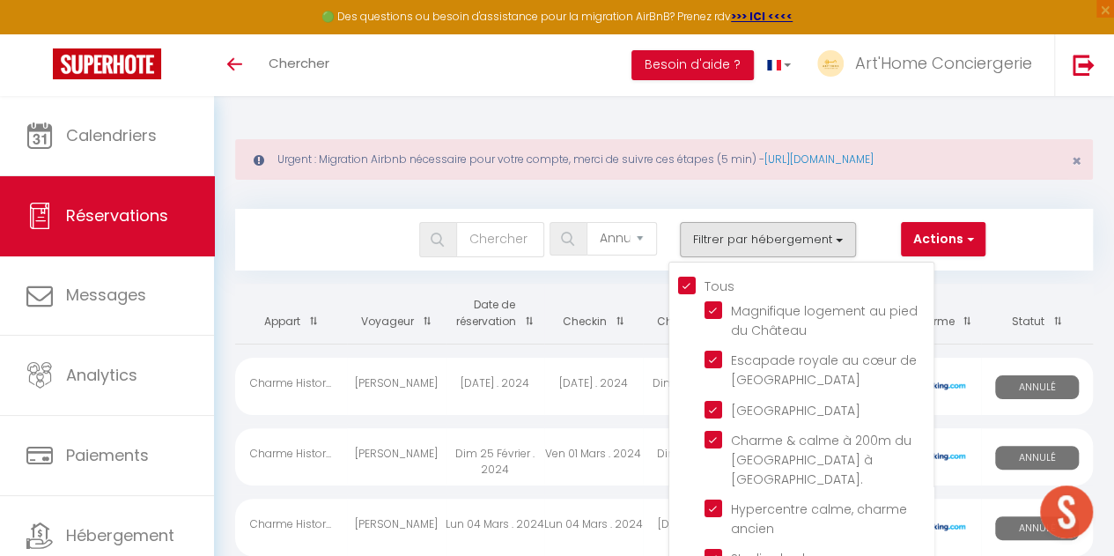
checkbox input "true"
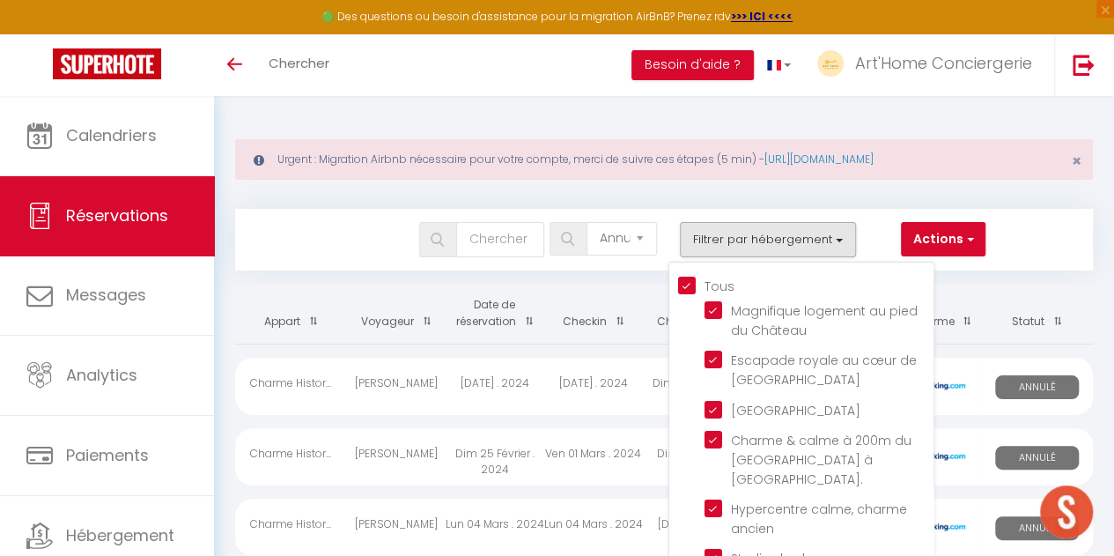
checkbox input "true"
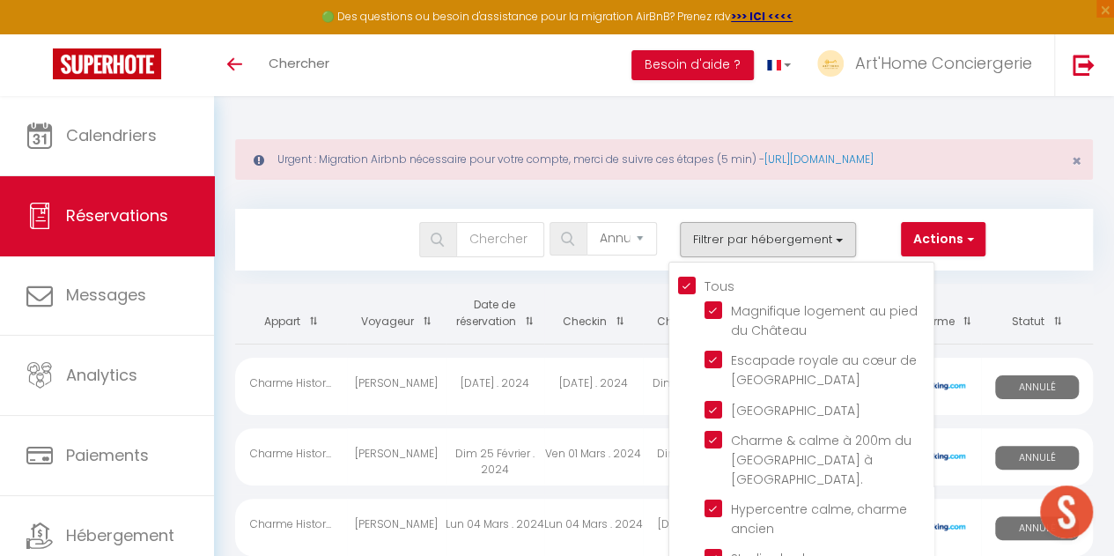
checkbox input "true"
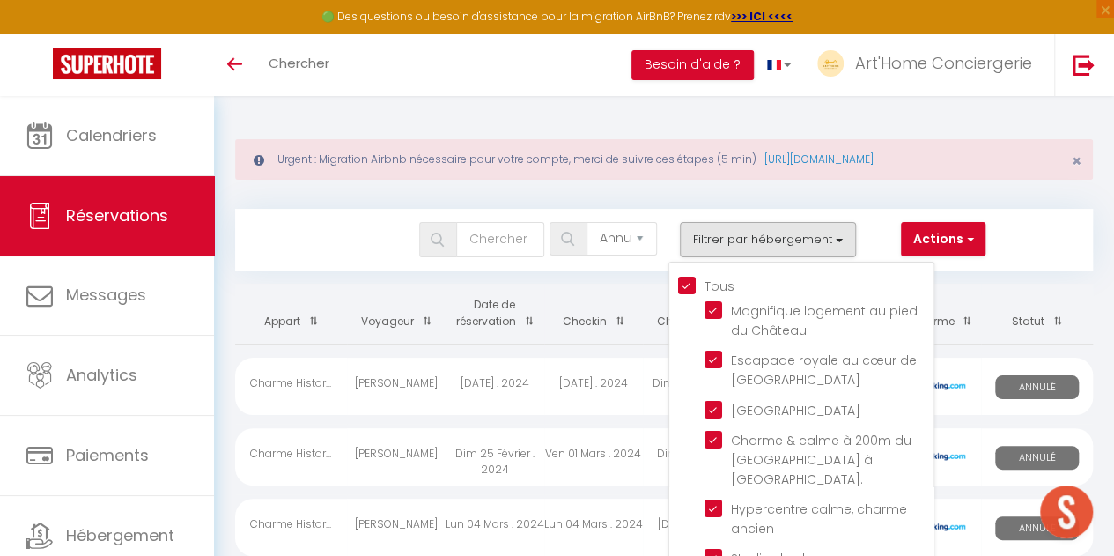
checkbox input "true"
click at [689, 288] on input "Tous" at bounding box center [805, 285] width 255 height 18
checkbox input "false"
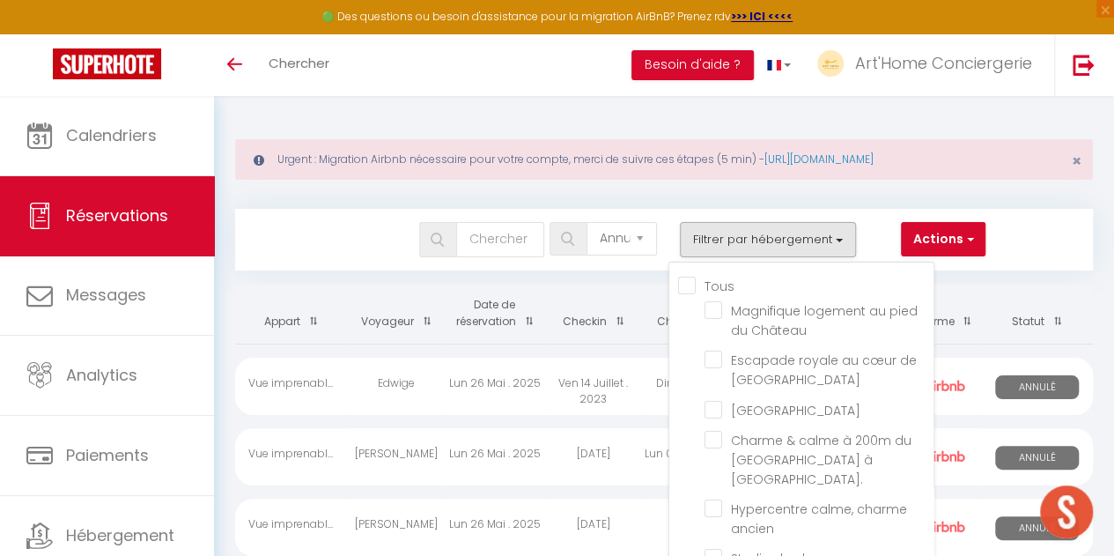
checkbox input "false"
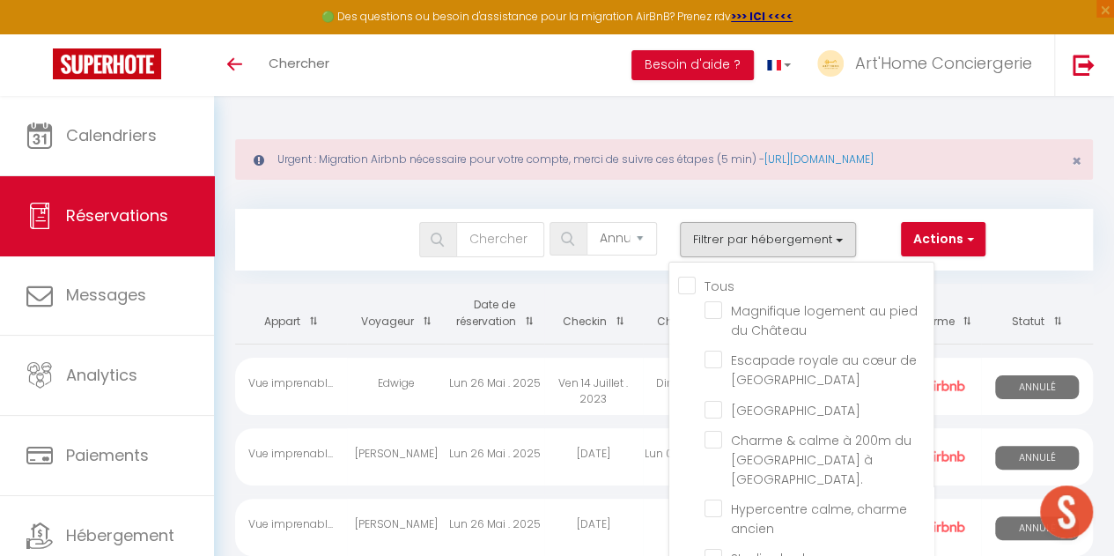
checkbox input "false"
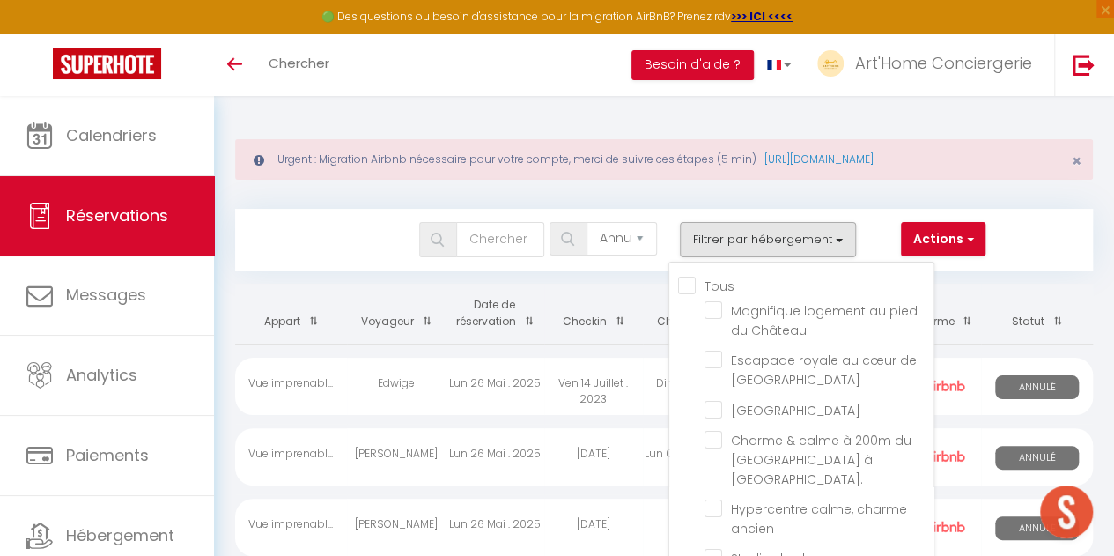
checkbox input "false"
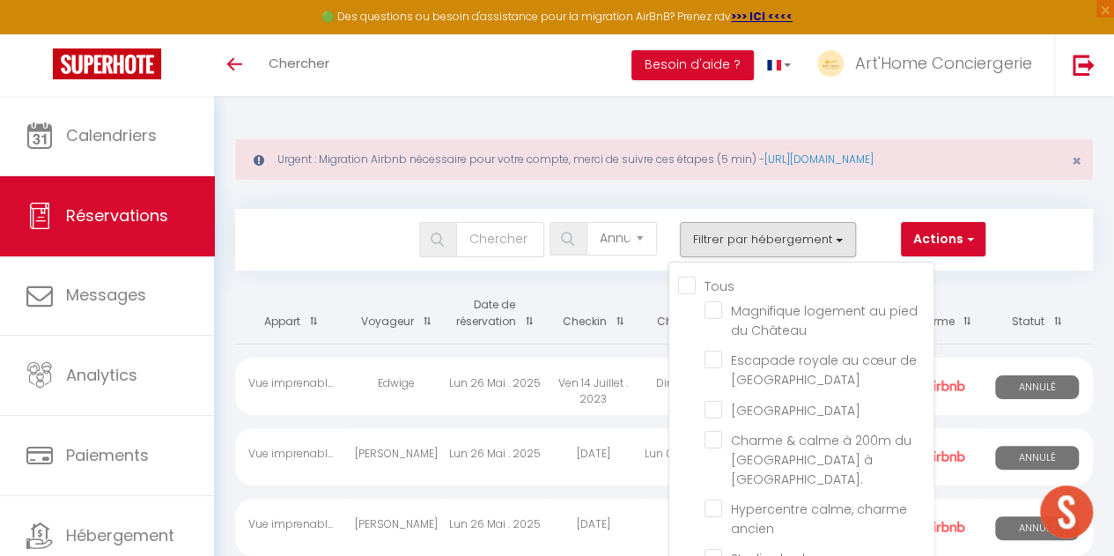
checkbox input "false"
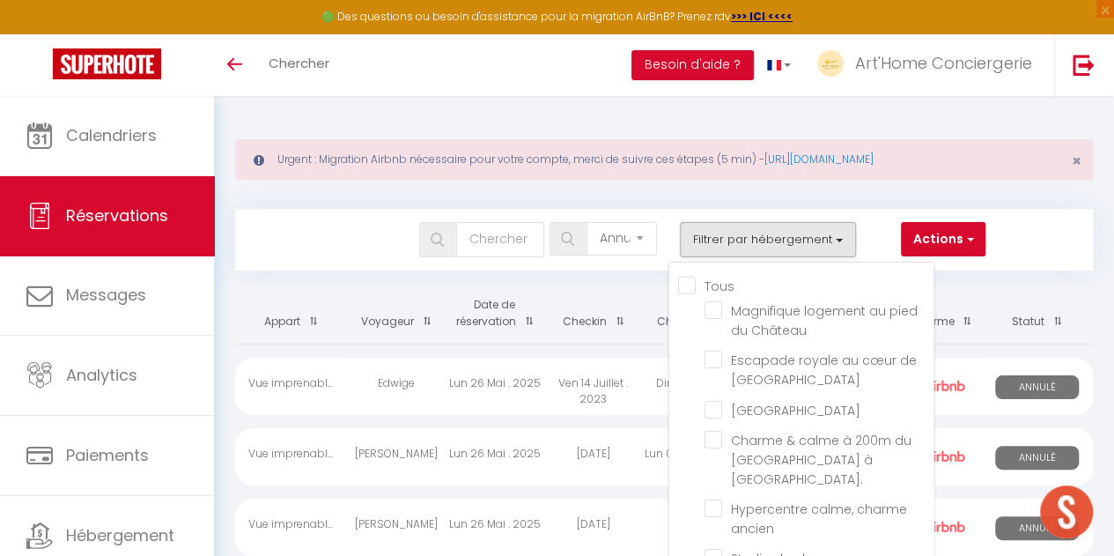
checkbox input "false"
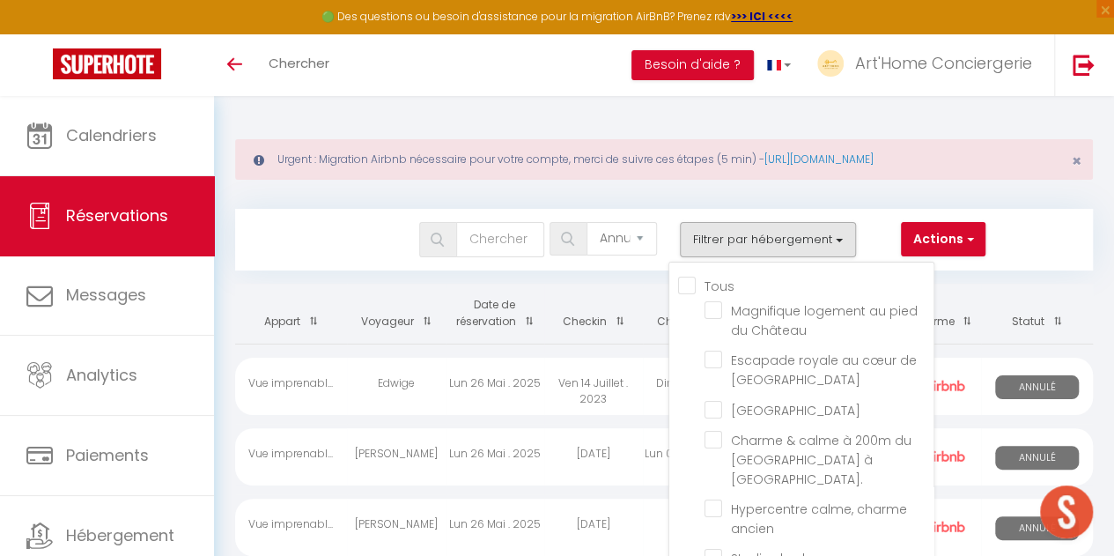
checkbox input "false"
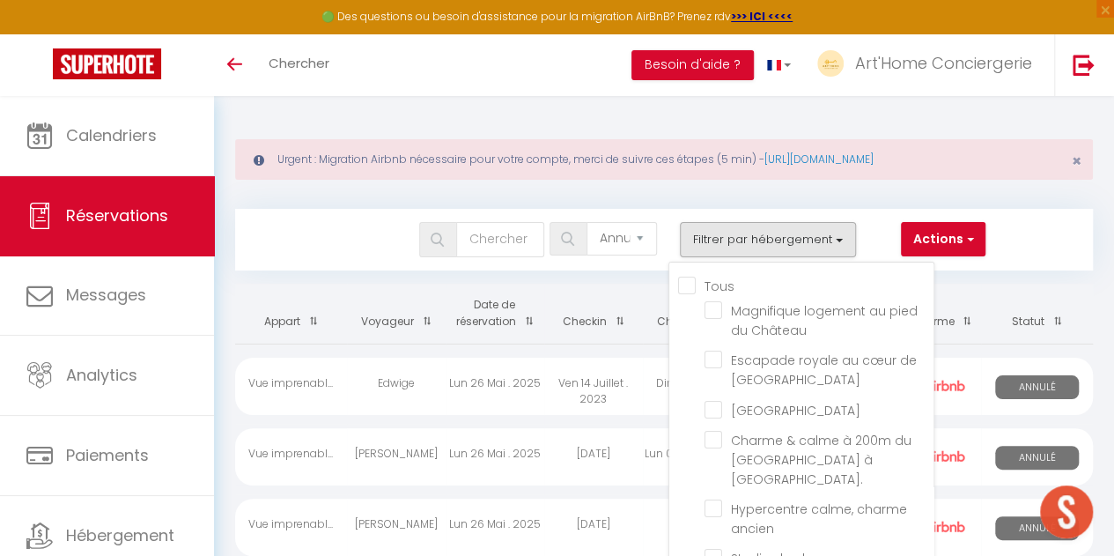
checkbox input "false"
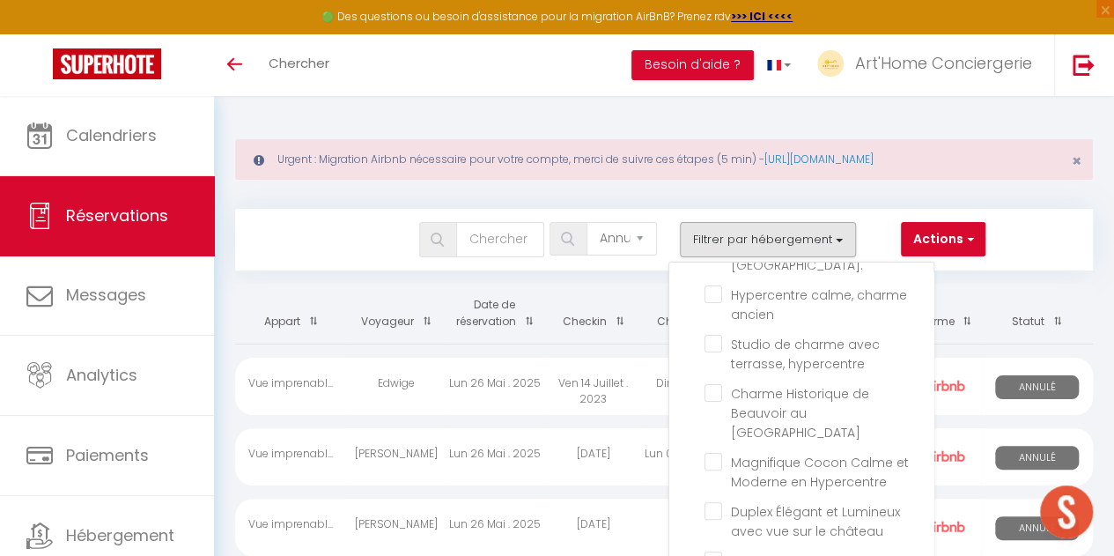
scroll to position [217, 0]
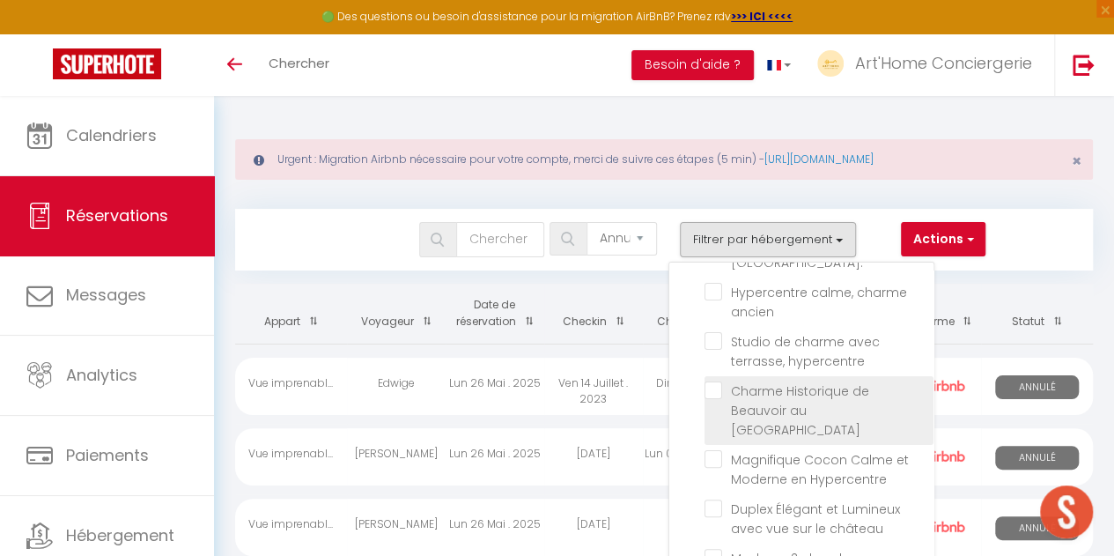
click at [725, 381] on input "Charme Historique de Beauvoir au [GEOGRAPHIC_DATA]" at bounding box center [819, 390] width 229 height 18
checkbox input "true"
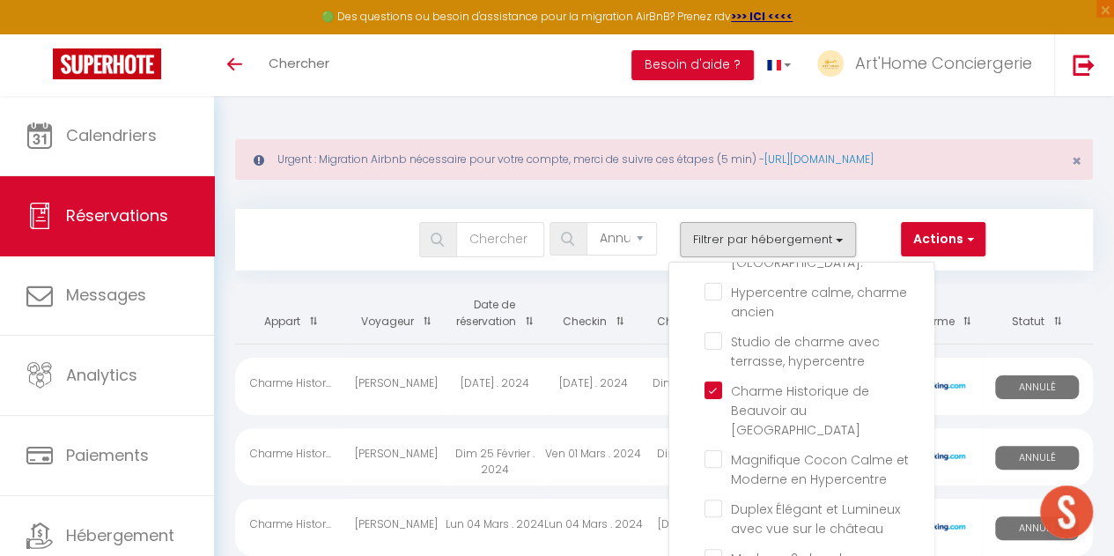
click at [530, 284] on th "Date de réservation" at bounding box center [495, 314] width 99 height 60
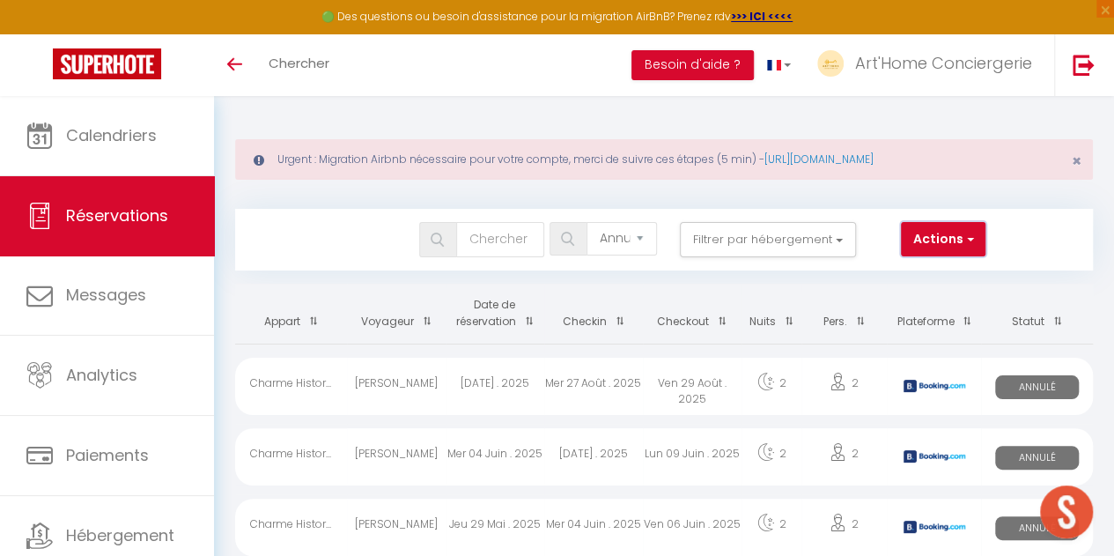
click at [972, 231] on span "button" at bounding box center [968, 239] width 11 height 18
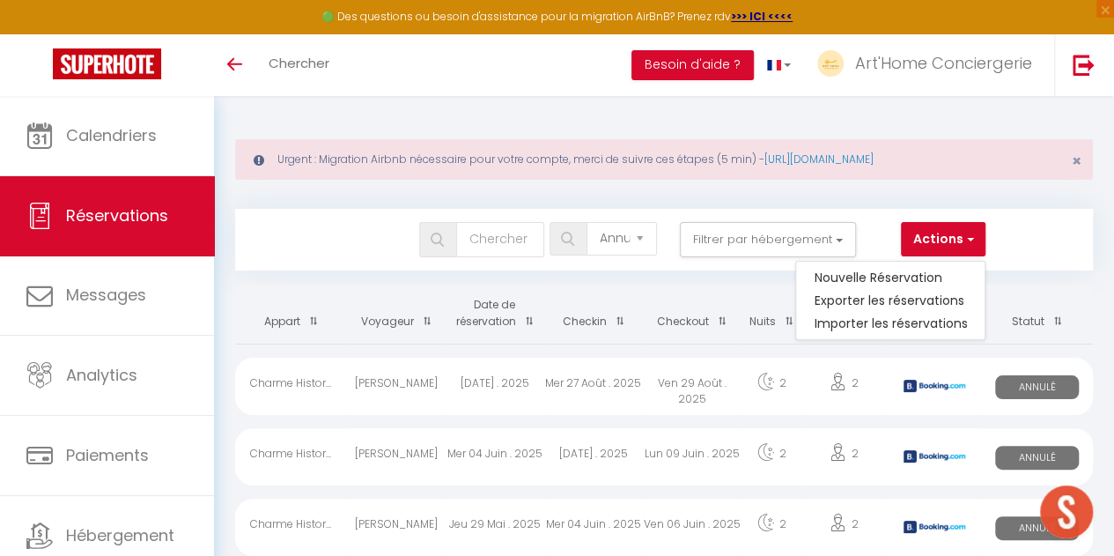
click at [1002, 228] on div "Actions Nouvelle Réservation Exporter les réservations Importer les réservations" at bounding box center [954, 239] width 107 height 35
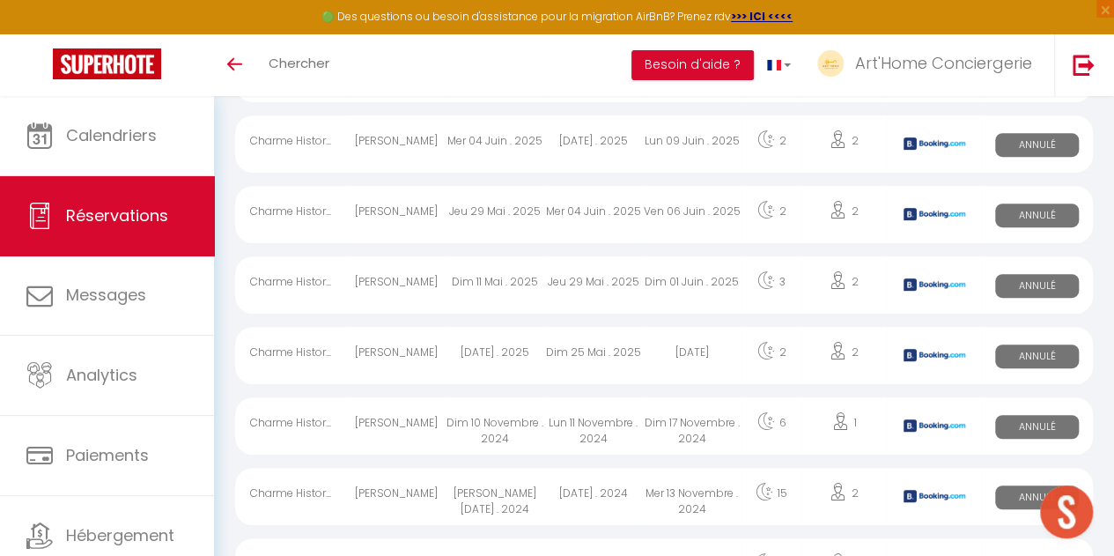
scroll to position [0, 0]
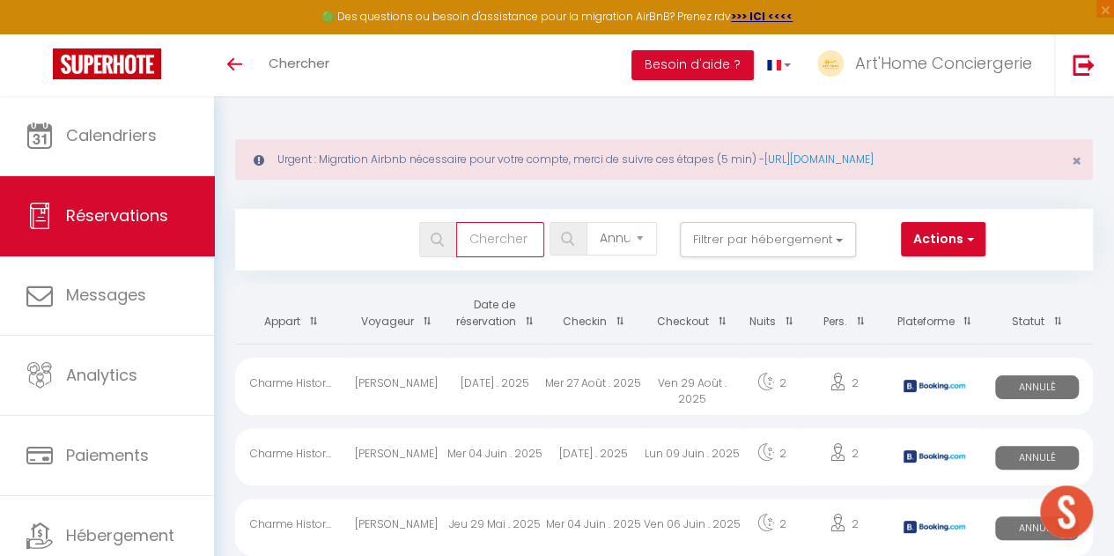
click at [515, 247] on input "text" at bounding box center [500, 239] width 88 height 35
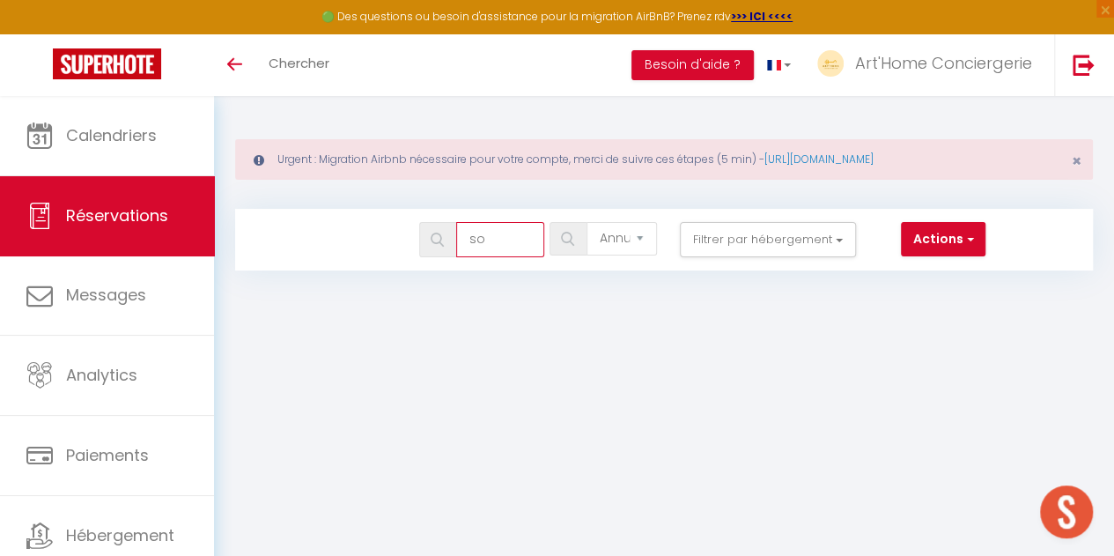
type input "s"
click at [317, 66] on span "Chercher" at bounding box center [299, 63] width 61 height 18
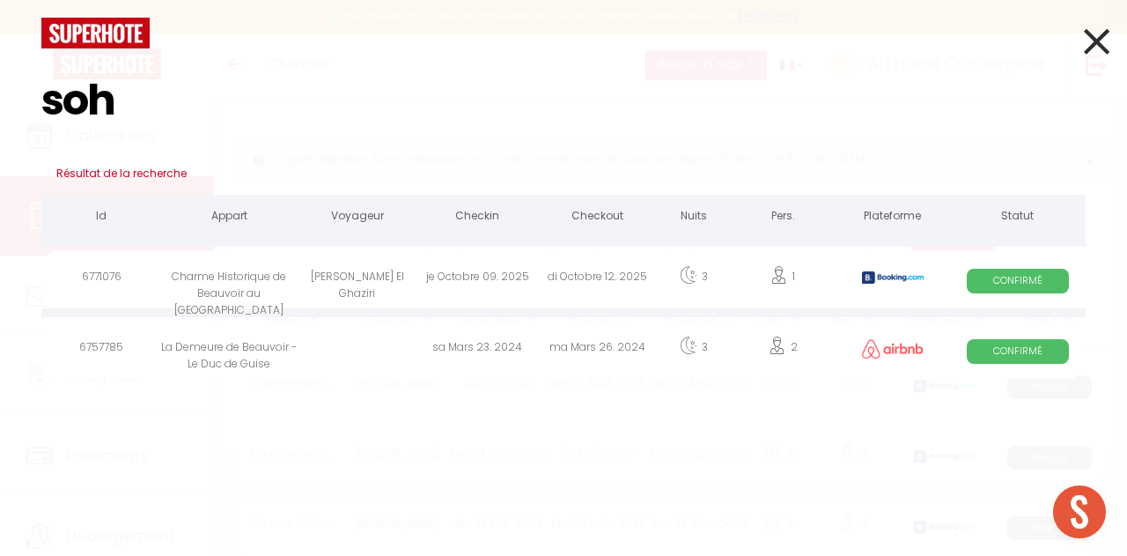
type input "soh"
click at [340, 270] on div "[PERSON_NAME] El Ghaziri" at bounding box center [358, 279] width 120 height 57
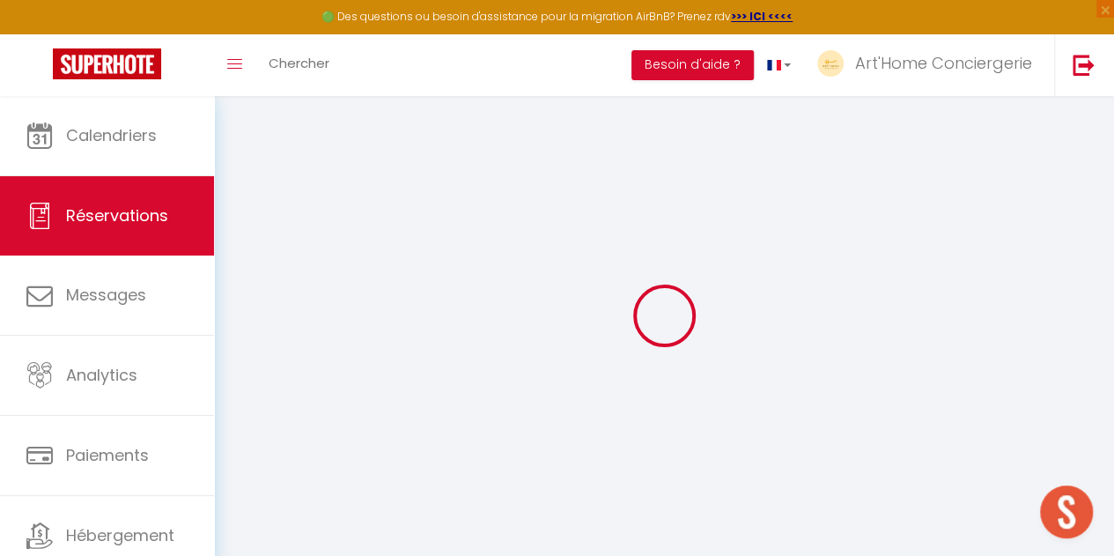
select select
checkbox input "false"
select select
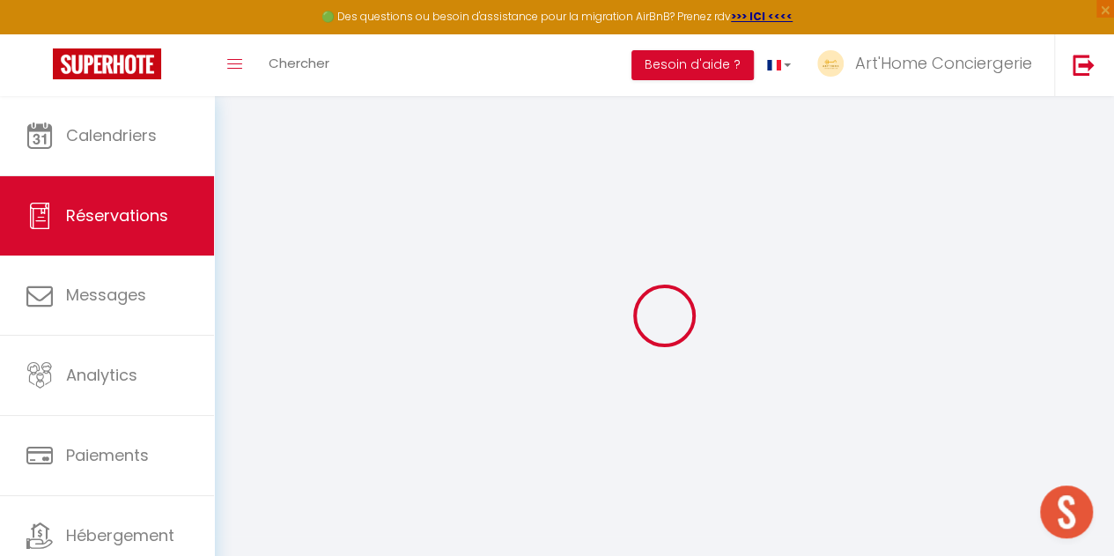
checkbox input "false"
type textarea "Bonjour, simplement pour vous prévenir, j'ai un contretemps et n'arriverai que …"
type \?1 "** THIS RESERVATION HAS BEEN PRE-PAID ** BOOKING NOTE : Payment charge is EUR 9…"
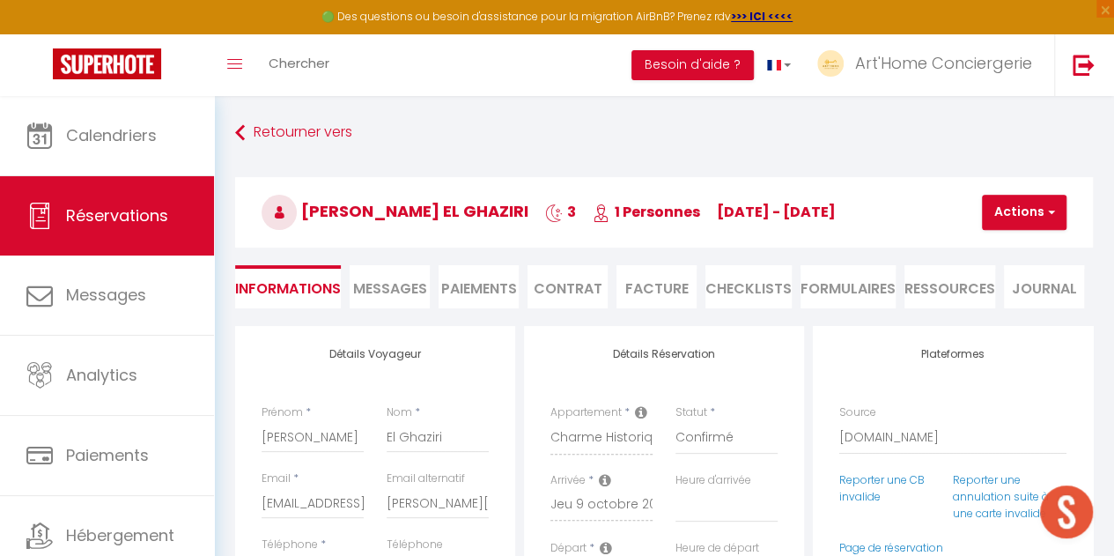
type input "25"
select select
checkbox input "false"
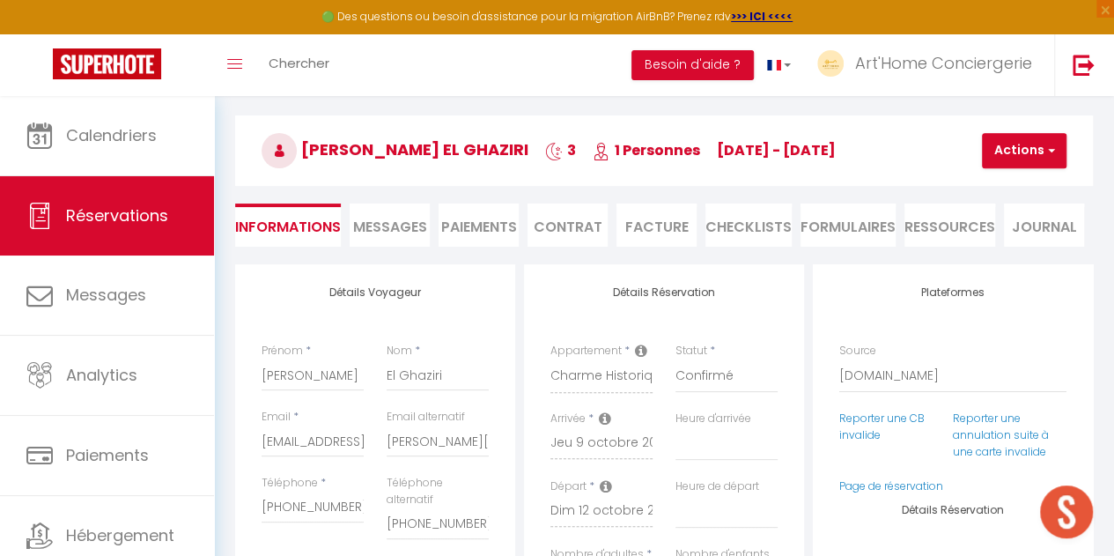
select select "18:00"
select select "10:30"
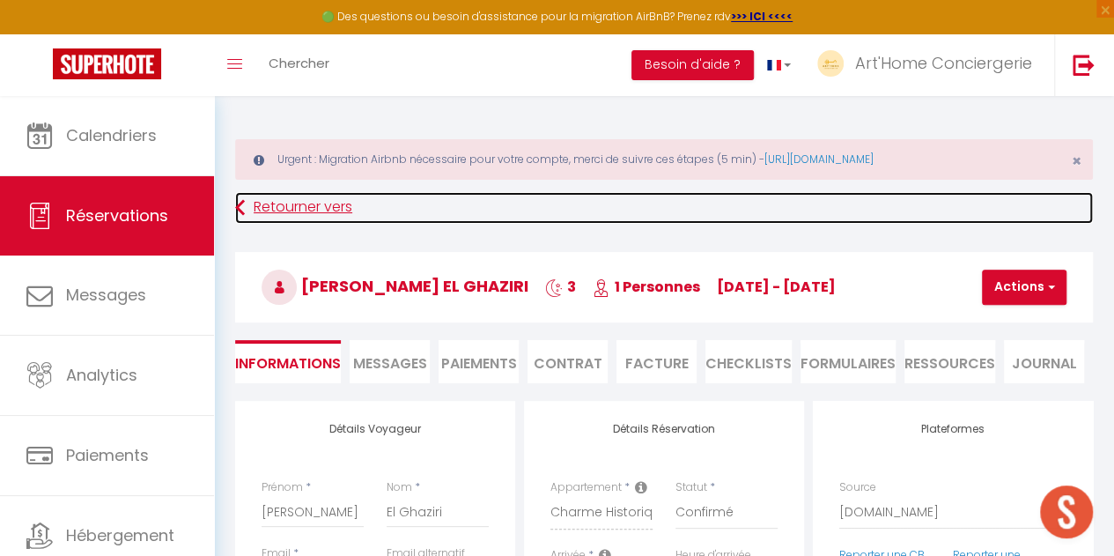
click at [236, 204] on icon at bounding box center [240, 208] width 10 height 32
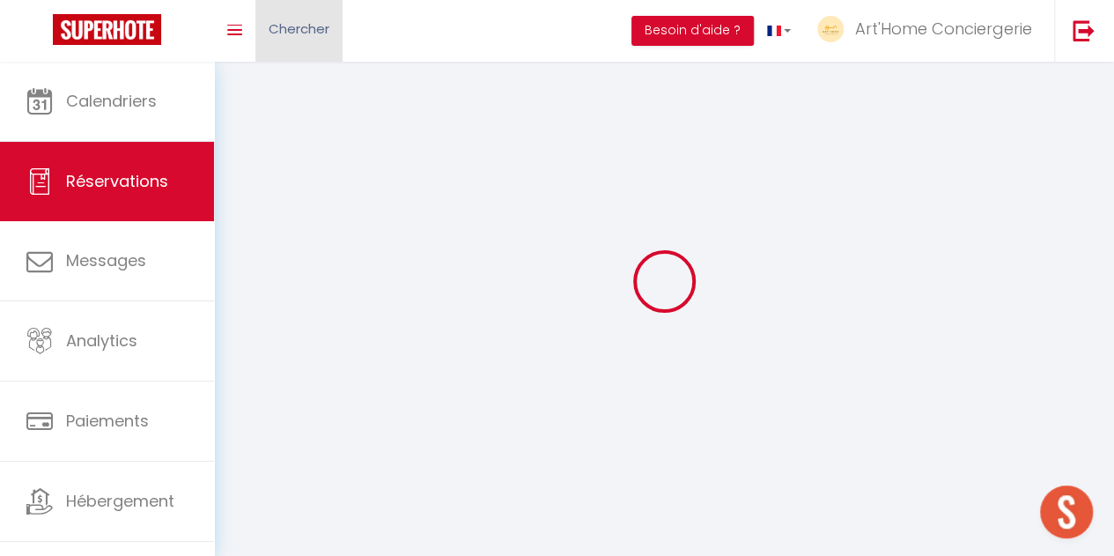
select select "cancelled"
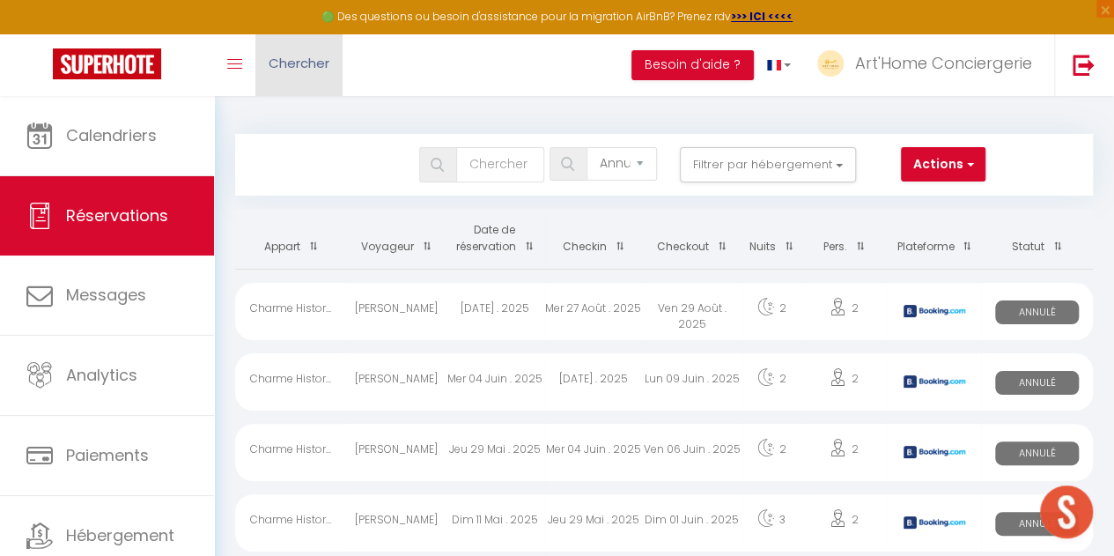
click at [310, 75] on link "Chercher" at bounding box center [298, 65] width 87 height 62
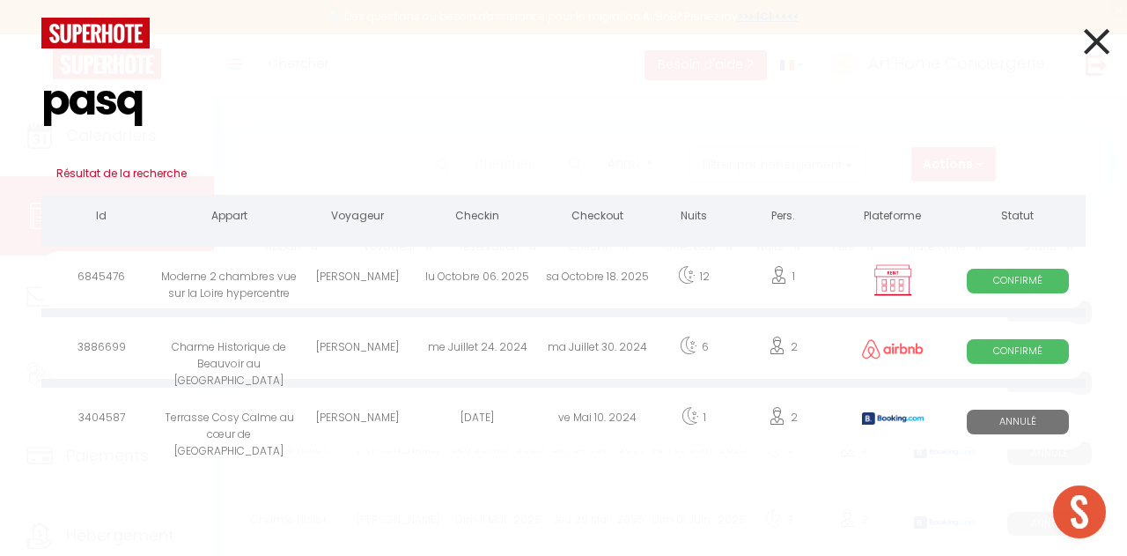
type input "pasq"
click at [314, 279] on div "[PERSON_NAME]" at bounding box center [358, 279] width 120 height 57
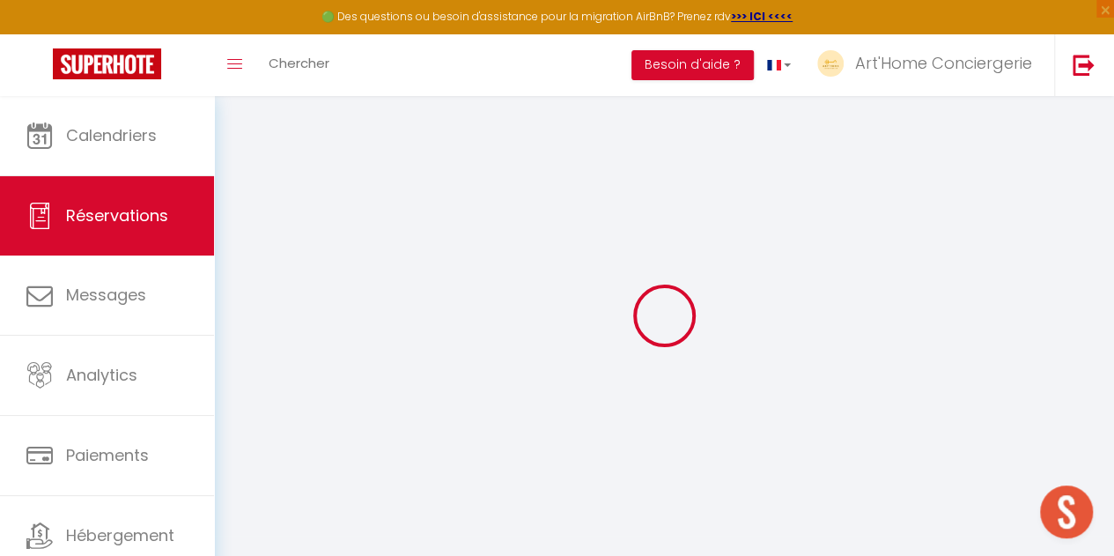
select select
checkbox input "false"
select select
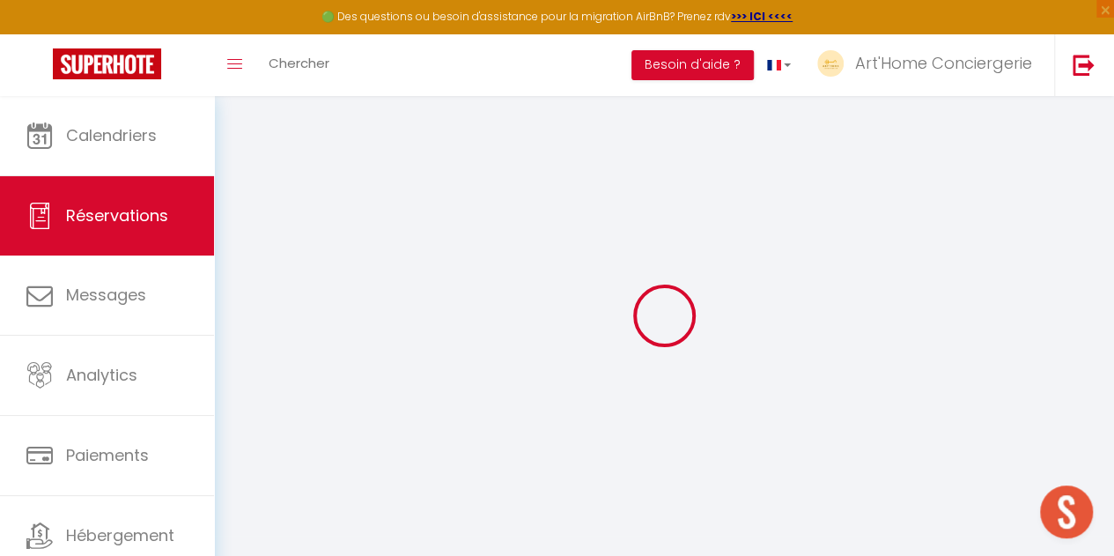
checkbox input "false"
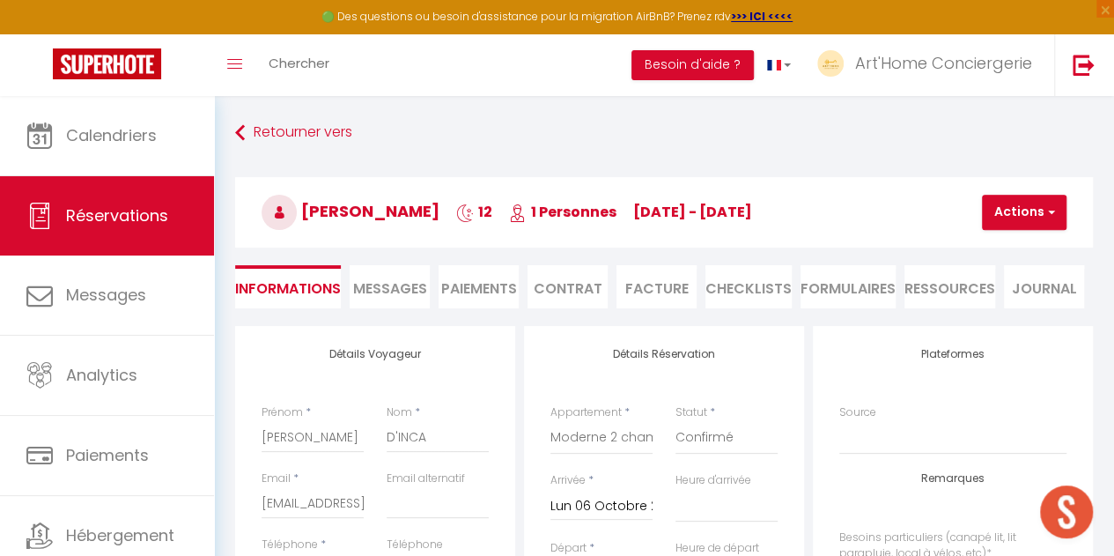
select select
checkbox input "false"
select select
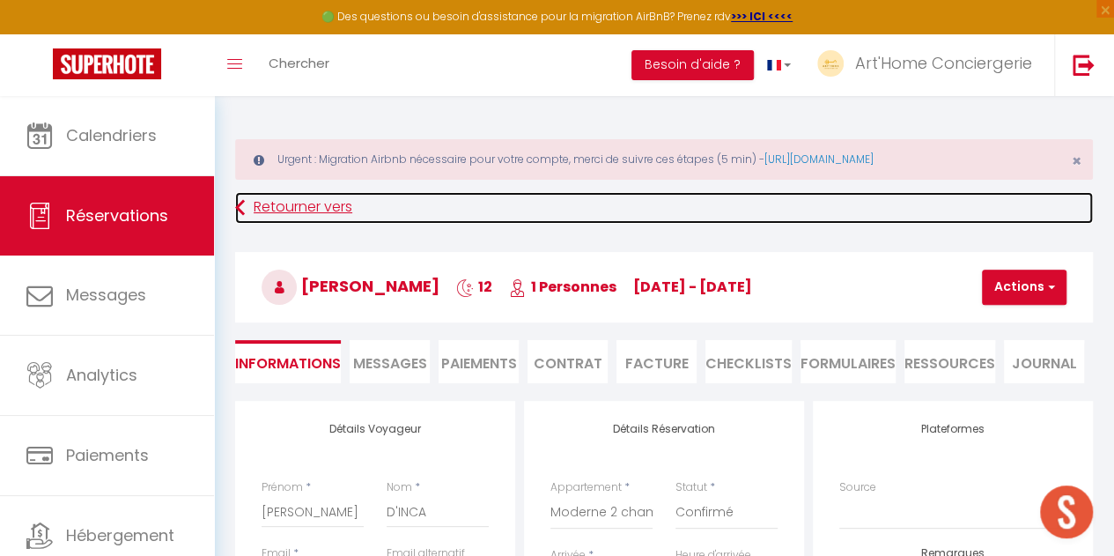
click at [262, 200] on link "Retourner vers" at bounding box center [664, 208] width 858 height 32
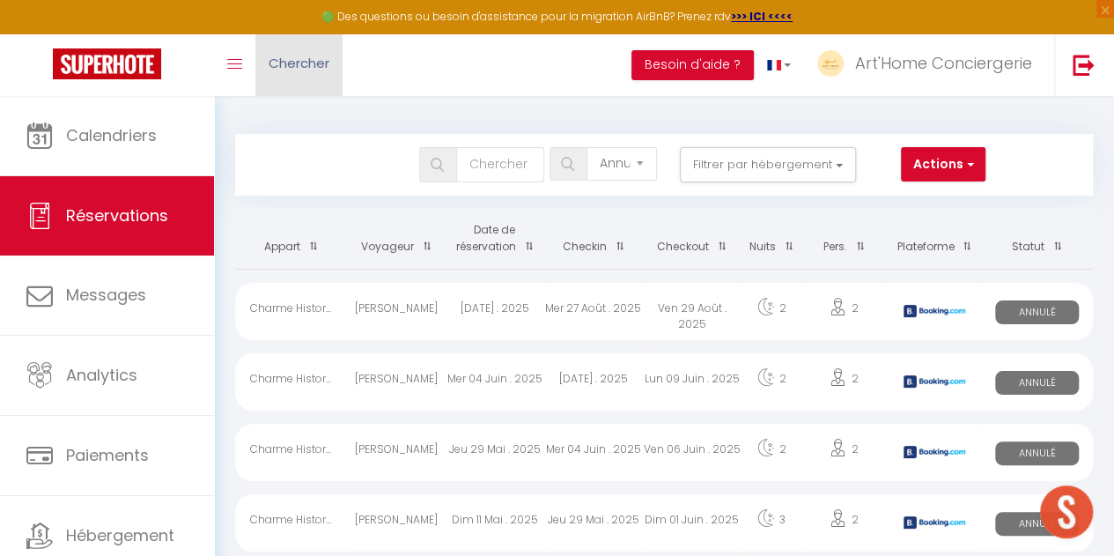
click at [306, 67] on span "Chercher" at bounding box center [299, 63] width 61 height 18
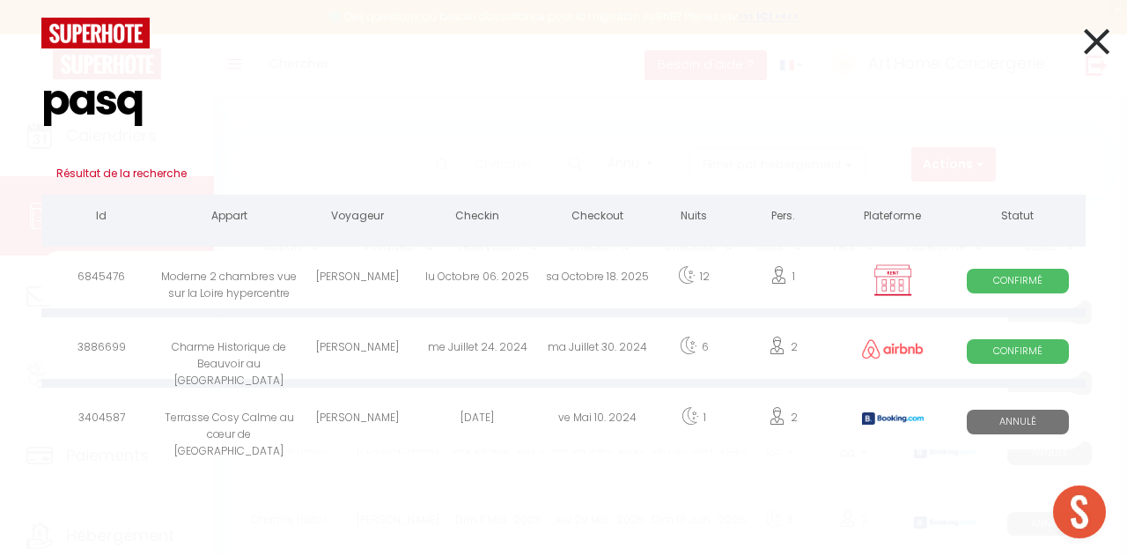
type input "pasq"
click at [380, 354] on div "[PERSON_NAME]" at bounding box center [358, 349] width 120 height 57
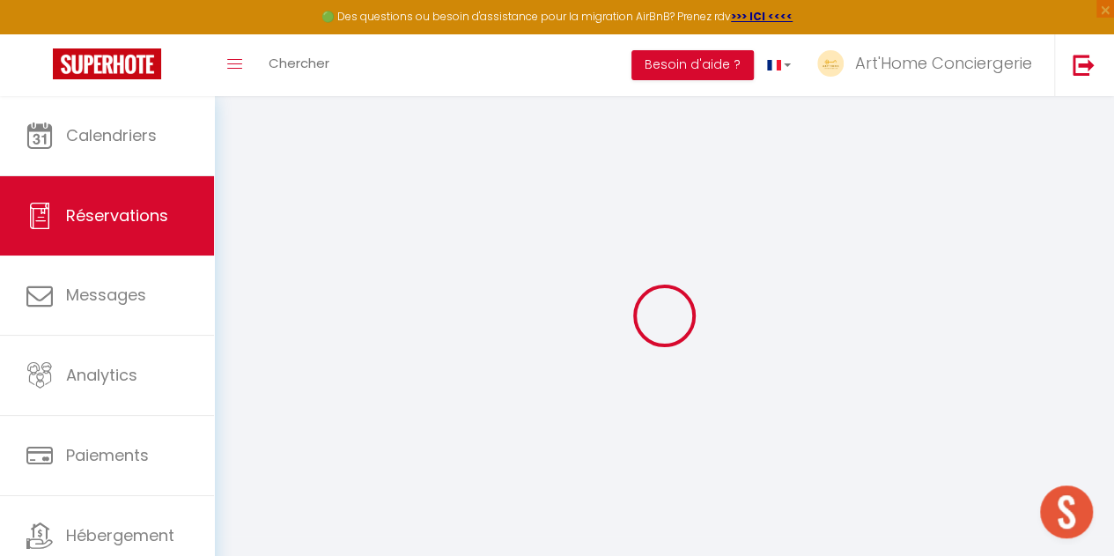
select select
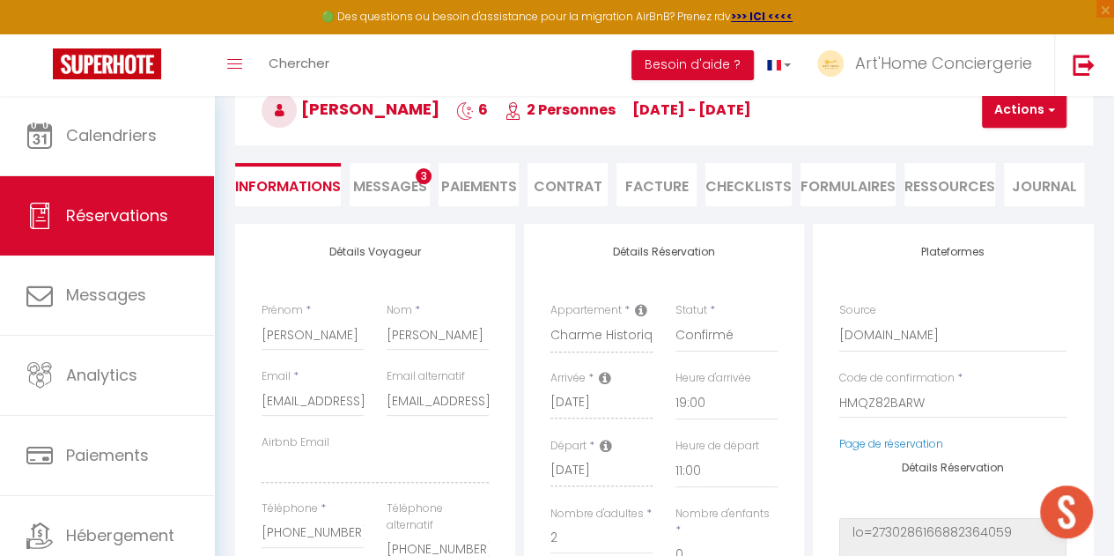
scroll to position [100, 0]
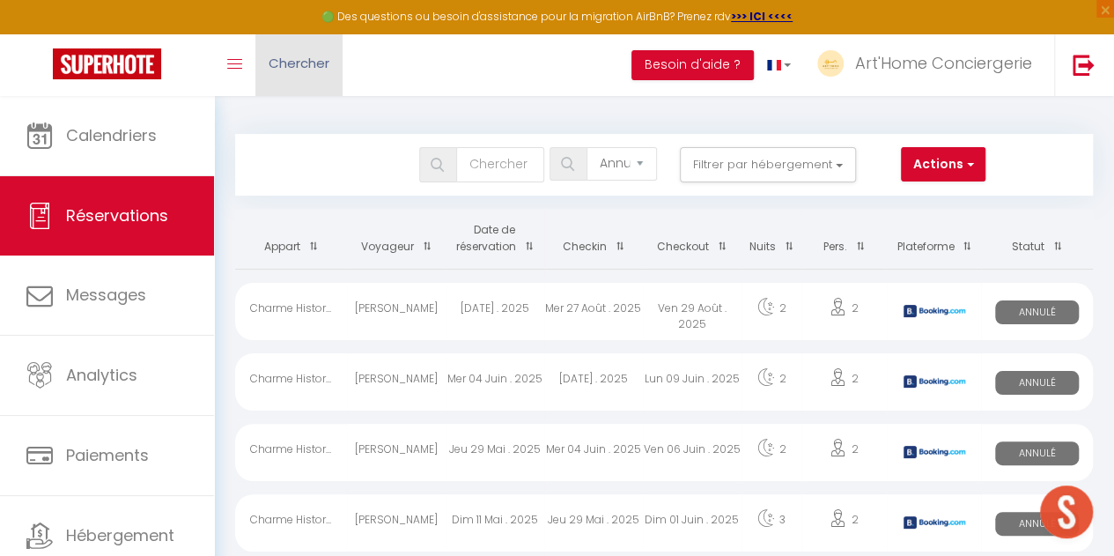
click at [290, 80] on link "Chercher" at bounding box center [298, 65] width 87 height 62
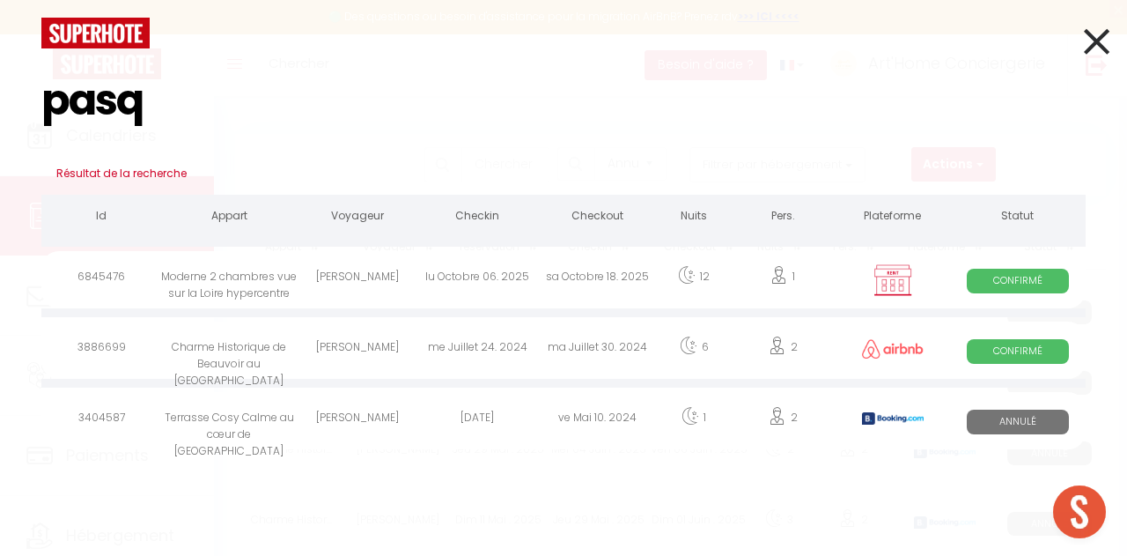
click at [350, 285] on div "[PERSON_NAME]" at bounding box center [358, 279] width 120 height 57
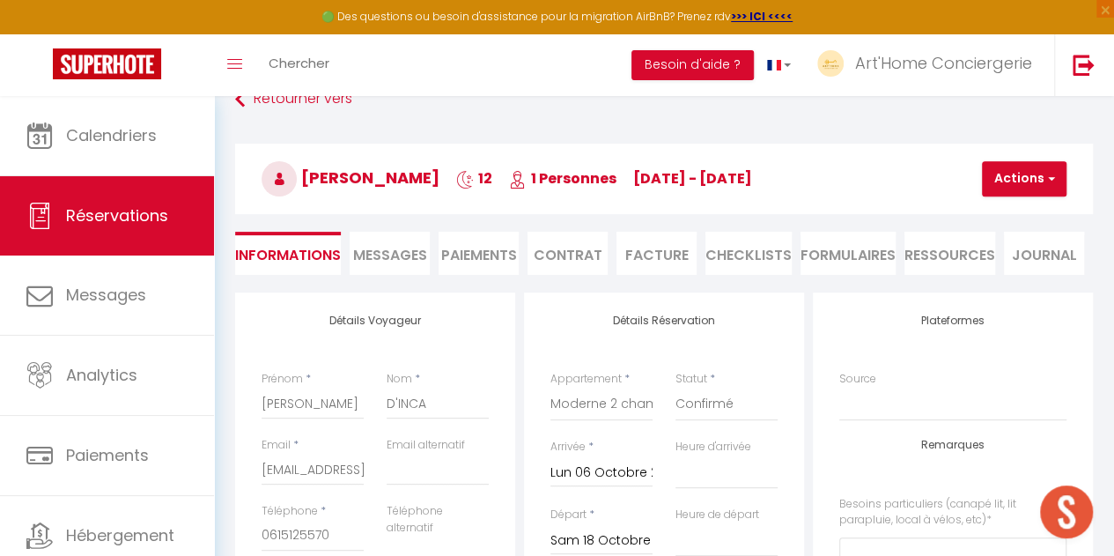
scroll to position [107, 0]
click at [304, 55] on span "Chercher" at bounding box center [299, 63] width 61 height 18
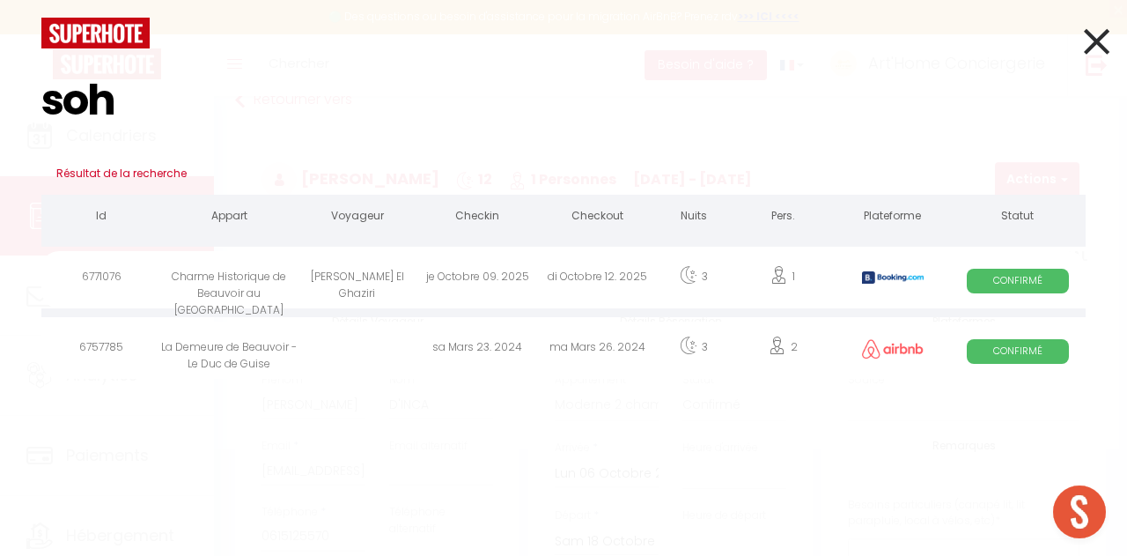
click at [264, 292] on div "Charme Historique de Beauvoir au [GEOGRAPHIC_DATA]" at bounding box center [229, 279] width 136 height 57
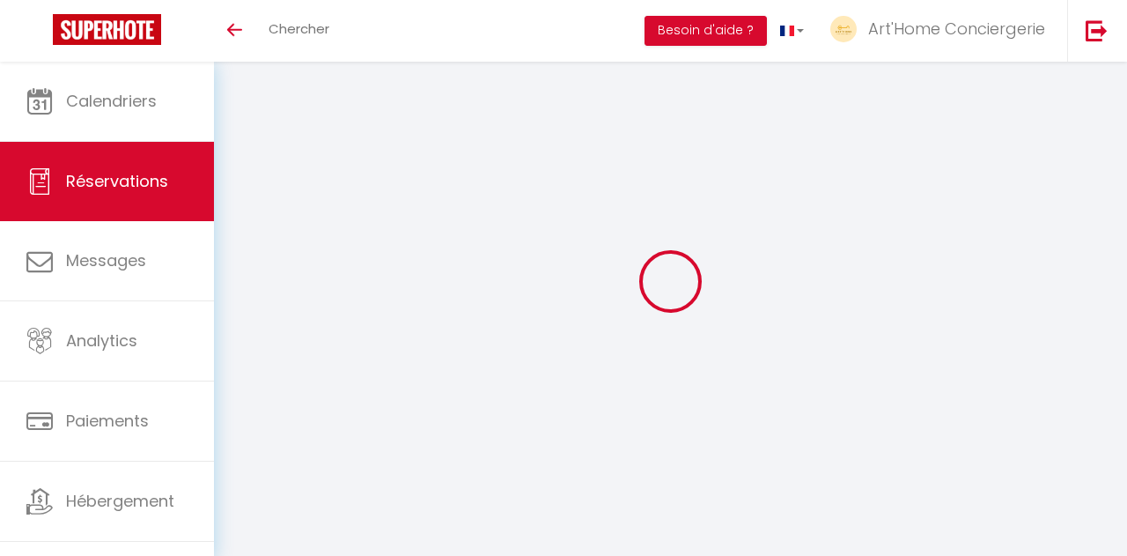
select select
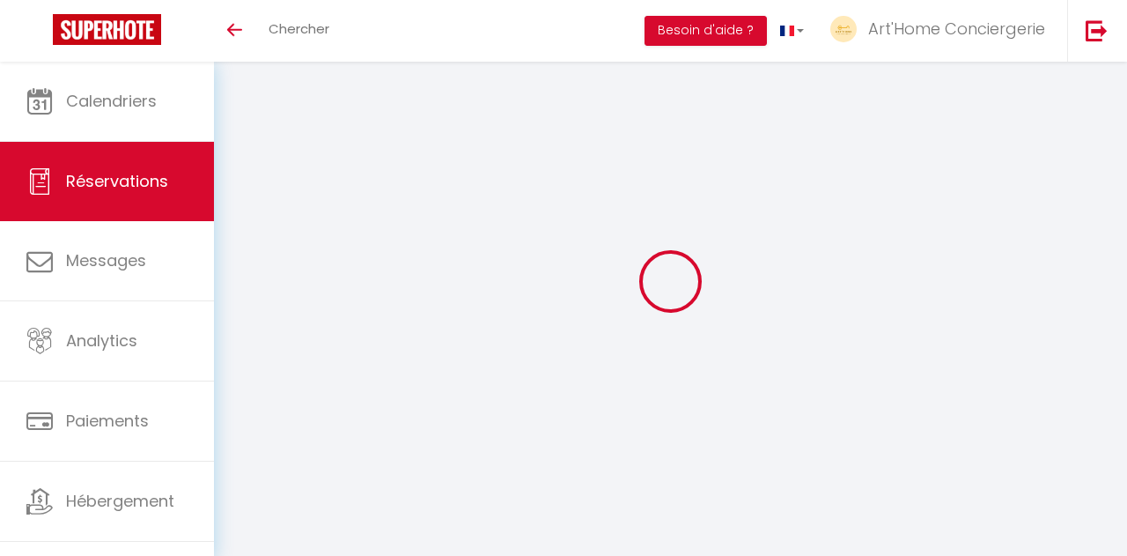
select select
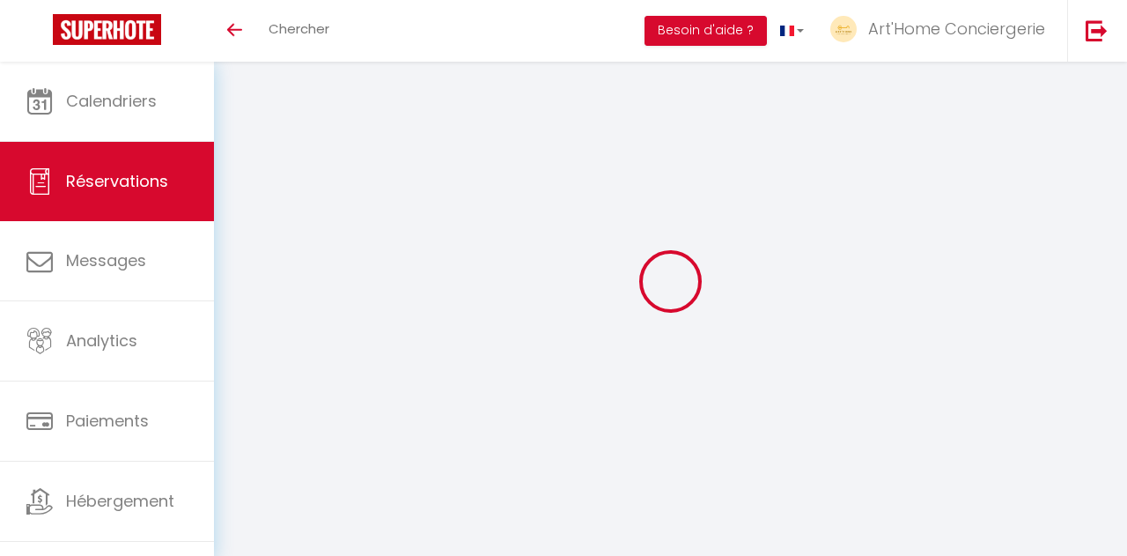
checkbox input "false"
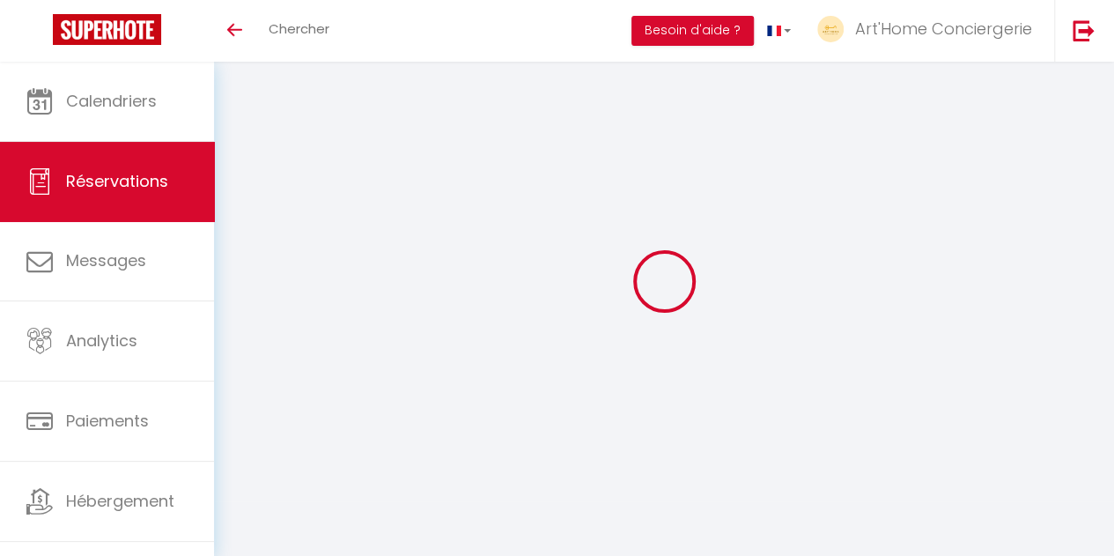
select select
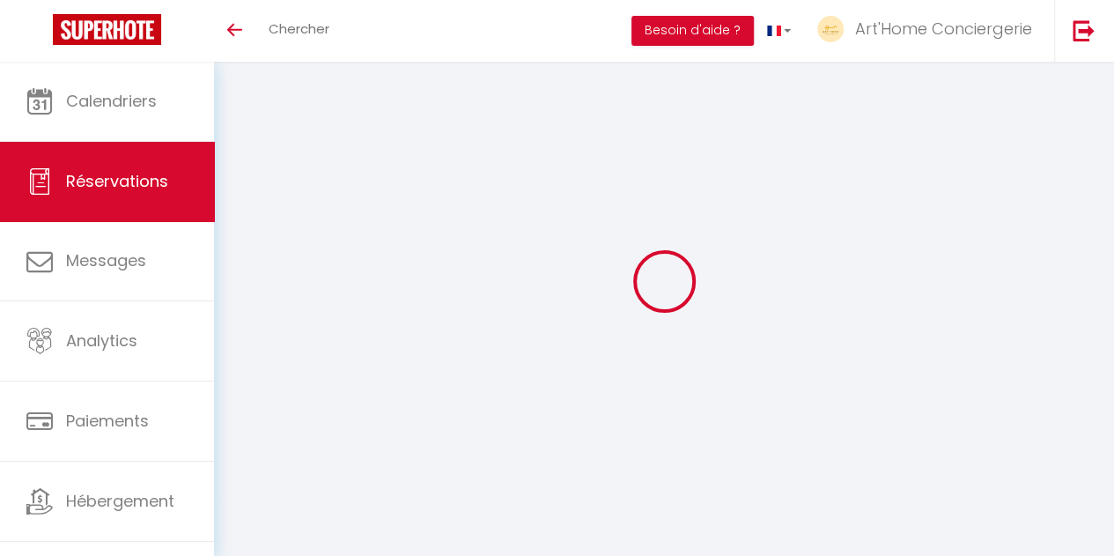
select select
checkbox input "false"
select select
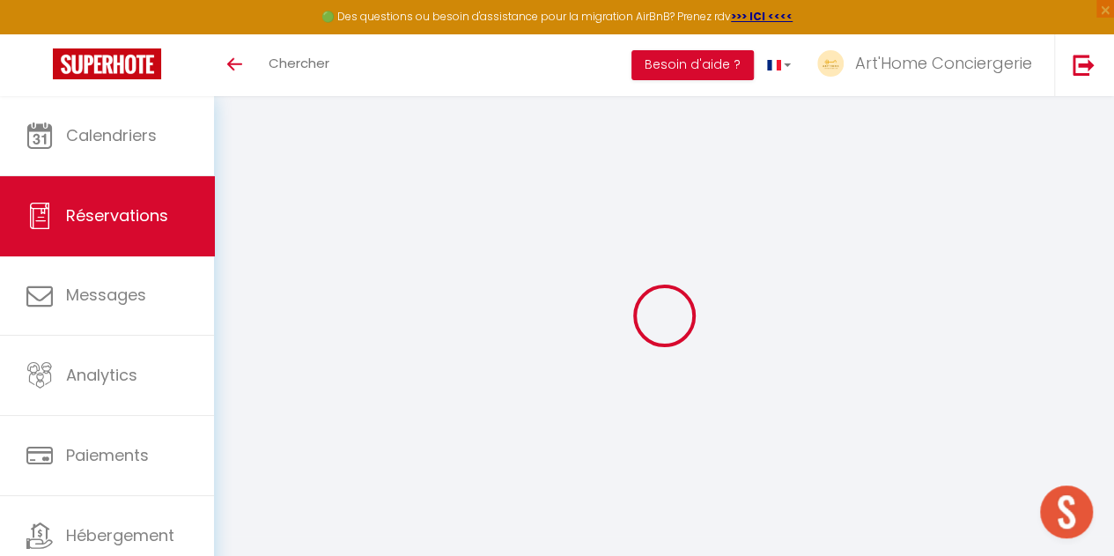
scroll to position [96, 0]
type input "[PERSON_NAME]"
type input "El Ghaziri"
type input "[EMAIL_ADDRESS][DOMAIN_NAME]"
type input "[PERSON_NAME][EMAIL_ADDRESS][DOMAIN_NAME]"
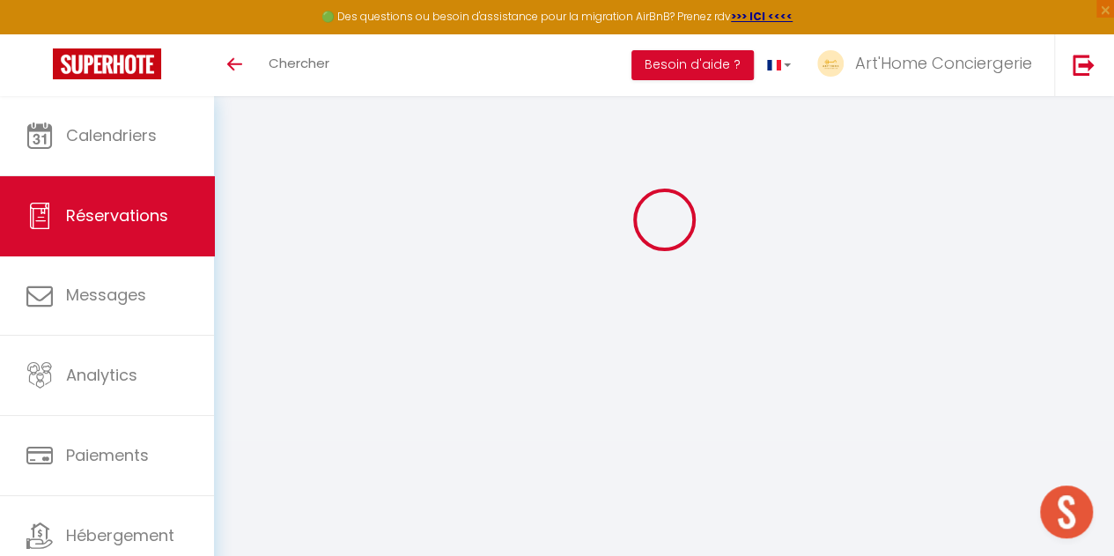
type input "[PHONE_NUMBER]"
type input "."
select select "CH"
type input "113.08"
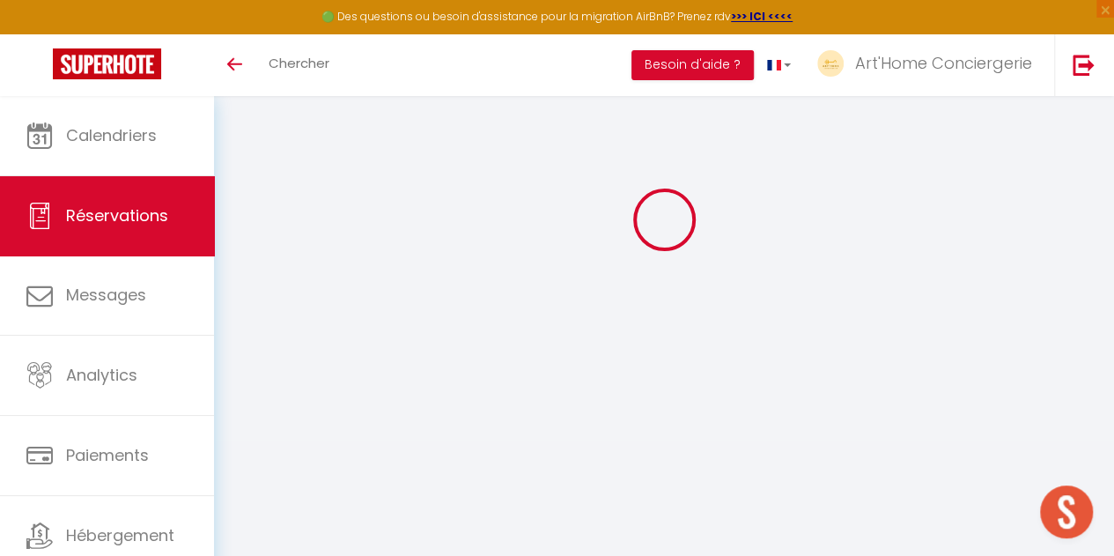
select select "31309"
select select "1"
select select
type input "1"
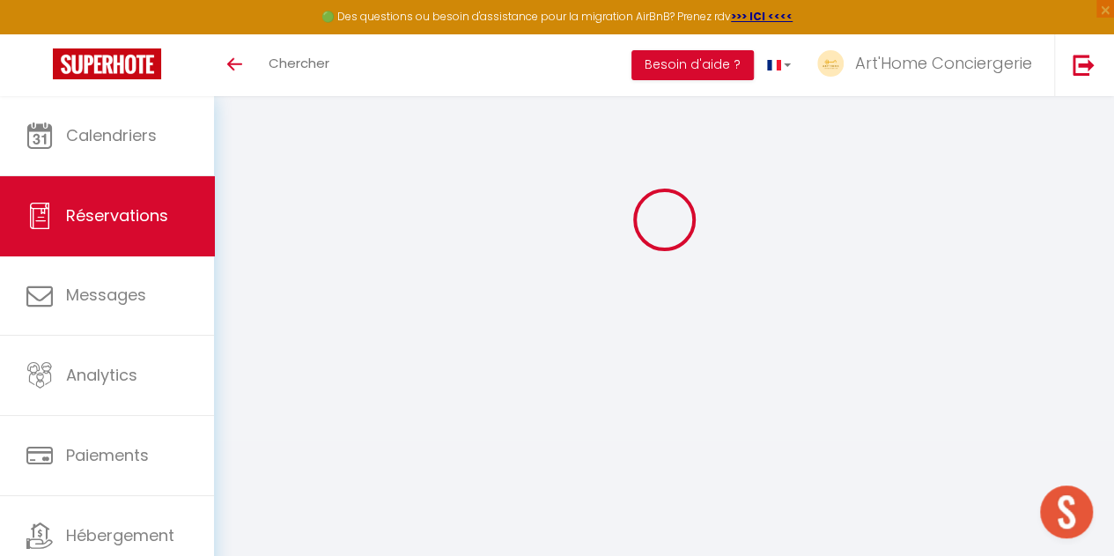
select select "12"
select select
type input "630.18"
checkbox input "false"
type input "0"
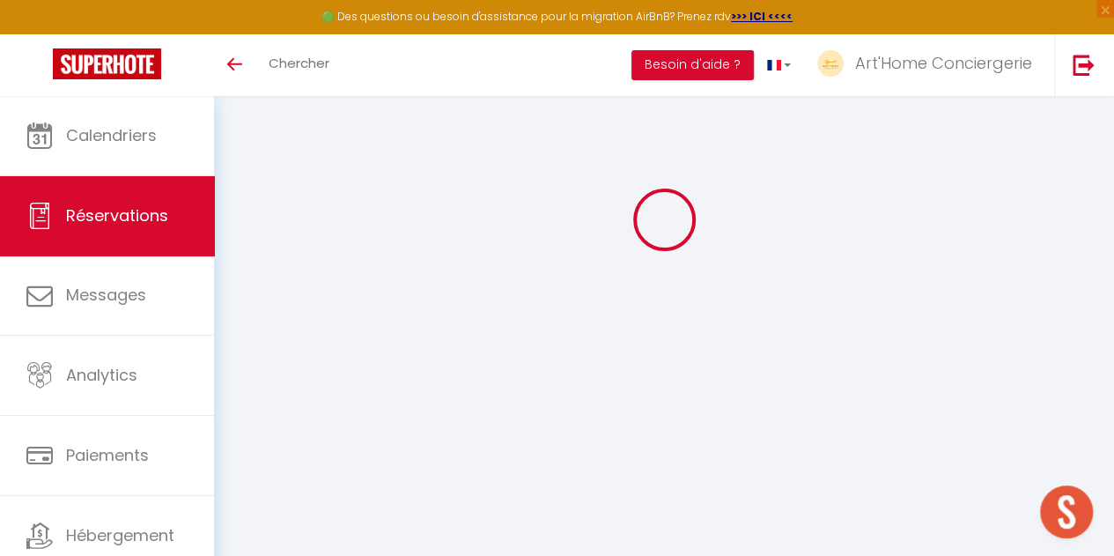
select select "2"
type input "0"
select select
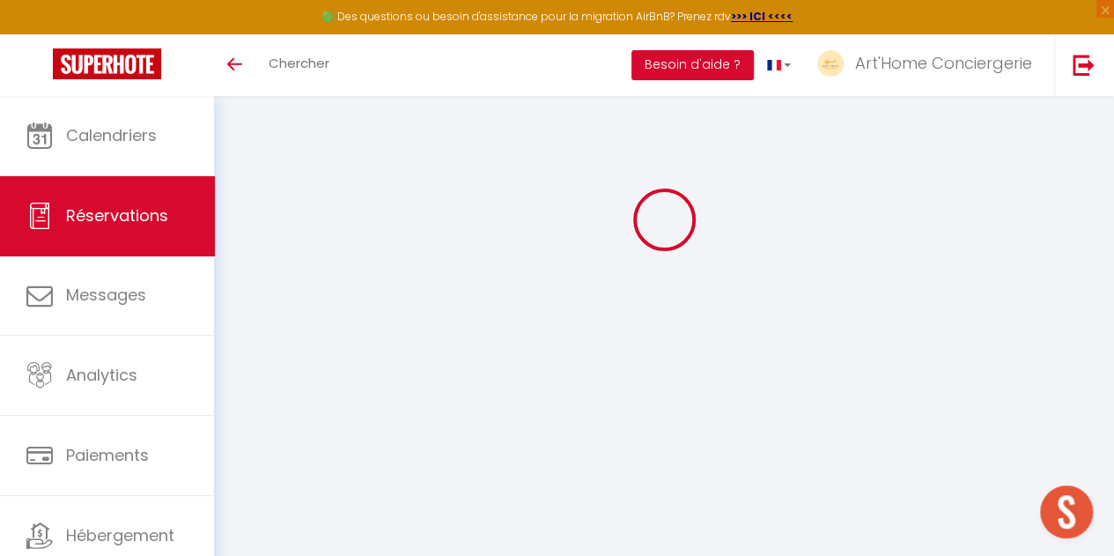
select select
select select "15"
checkbox input "false"
select select
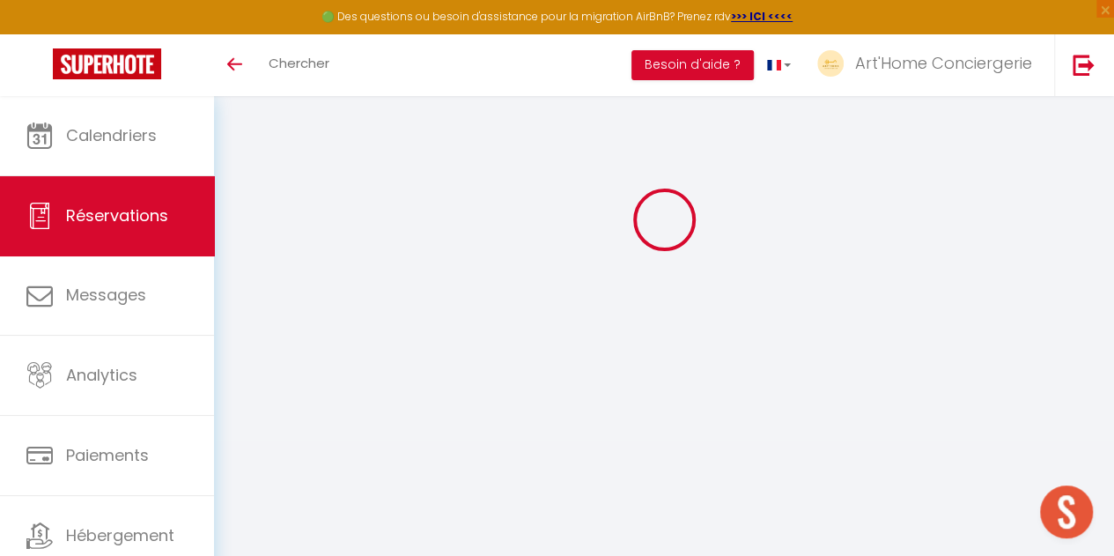
checkbox input "false"
select select
checkbox input "false"
type textarea "Bonjour, simplement pour vous prévenir, j'ai un contretemps et n'arriverai que …"
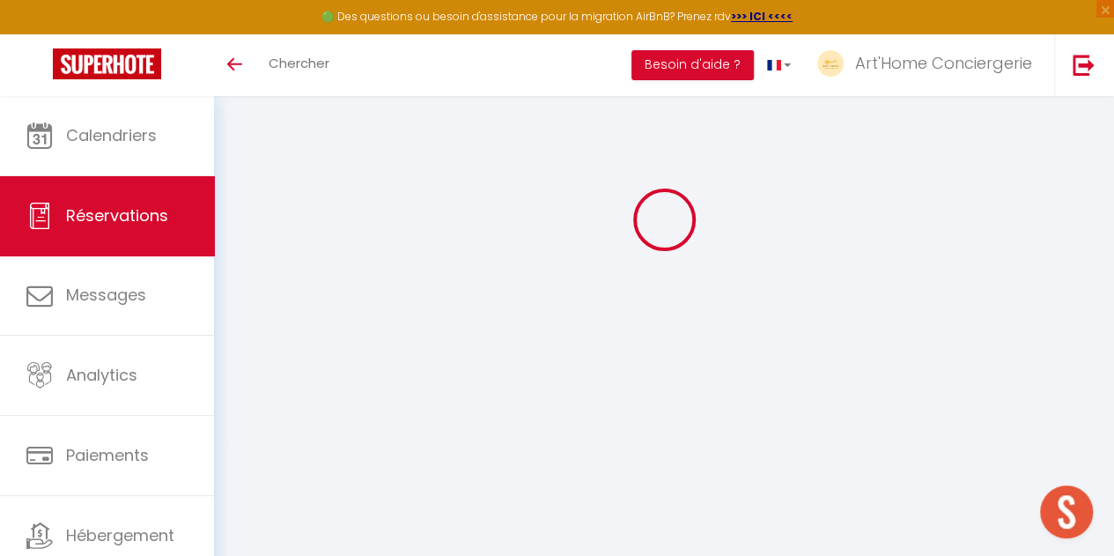
type \?1 "** THIS RESERVATION HAS BEEN PRE-PAID ** BOOKING NOTE : Payment charge is EUR 9…"
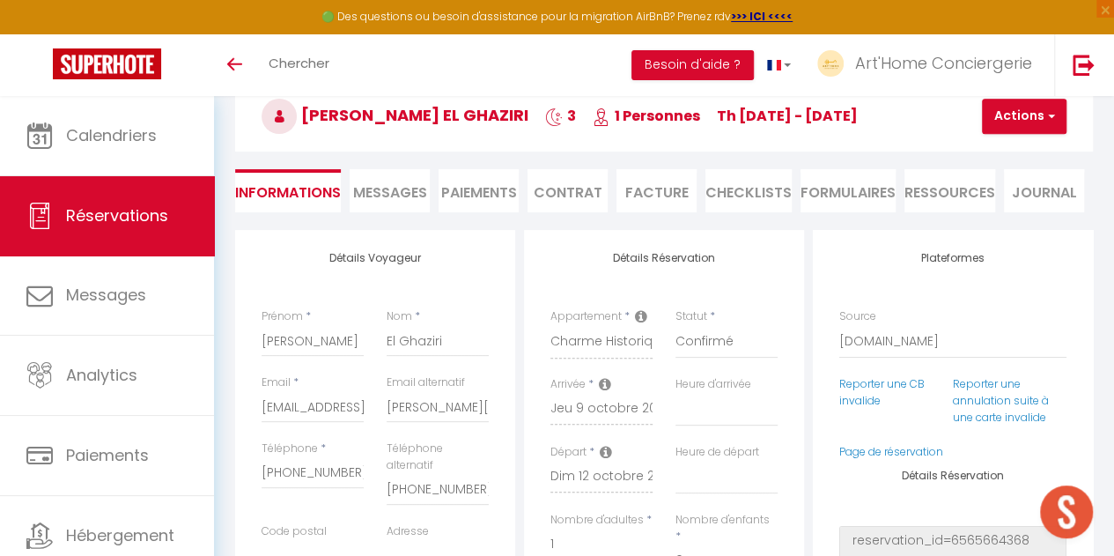
type input "25"
select select
checkbox input "false"
select select "18:00"
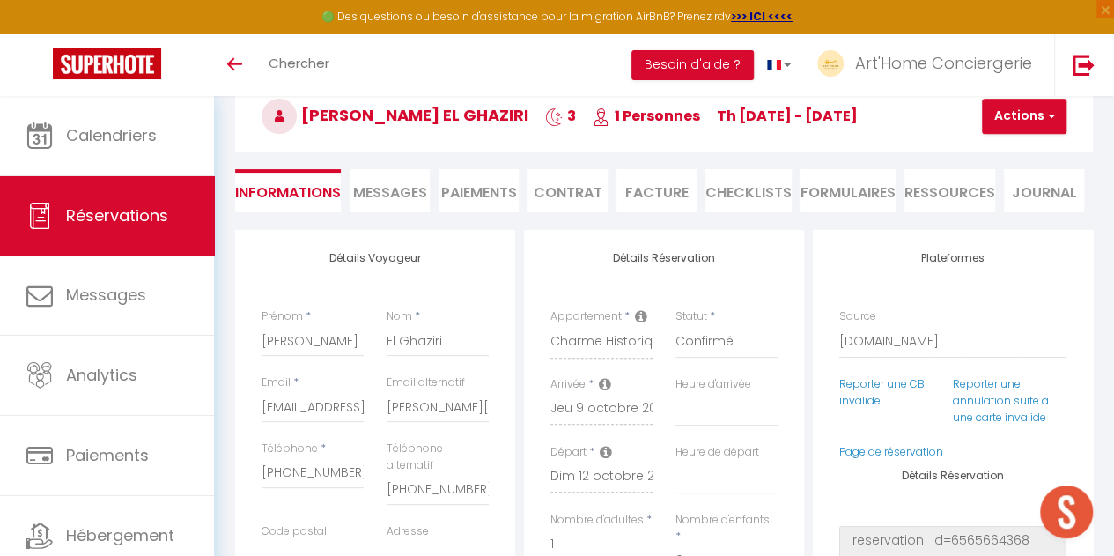
select select "10:30"
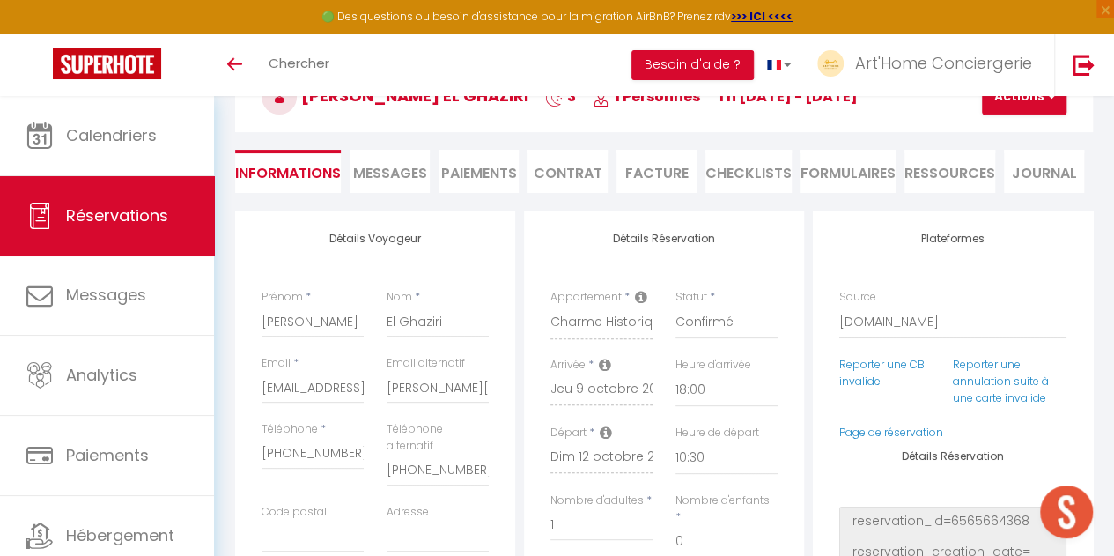
scroll to position [108, 0]
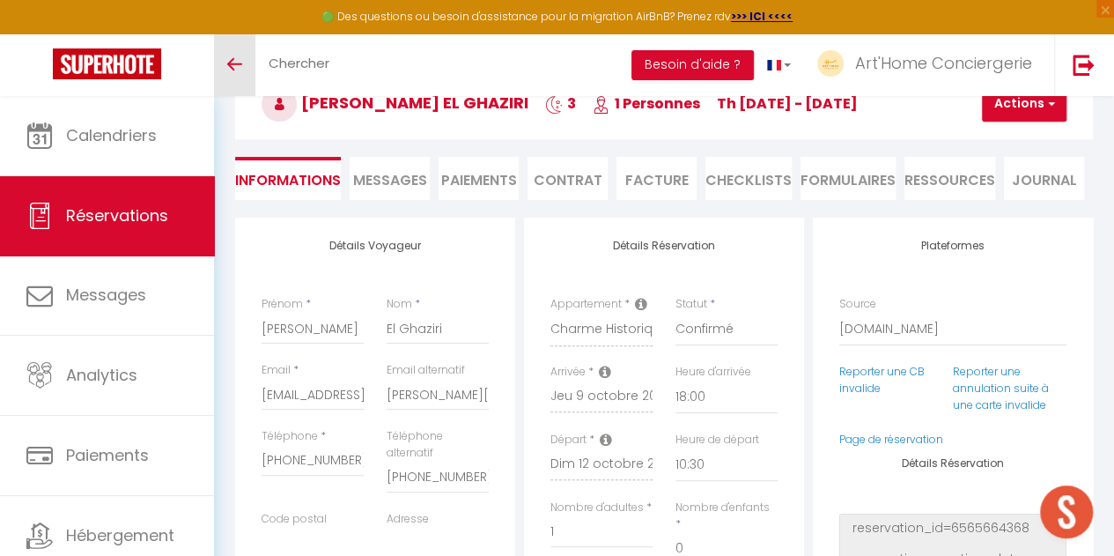
click at [240, 68] on icon "Toggle menubar" at bounding box center [234, 64] width 15 height 11
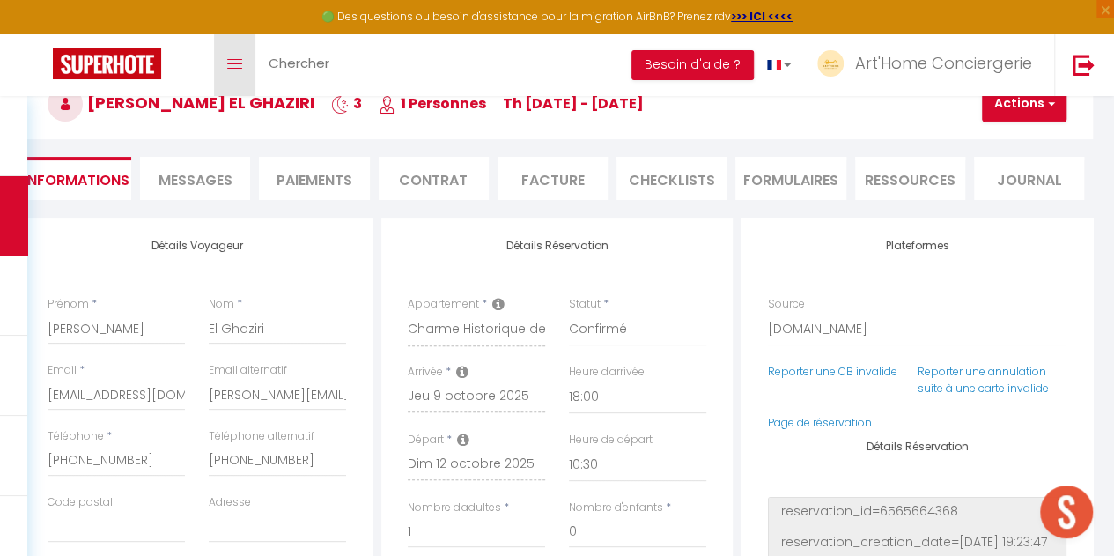
scroll to position [182, 0]
